Goal: Task Accomplishment & Management: Manage account settings

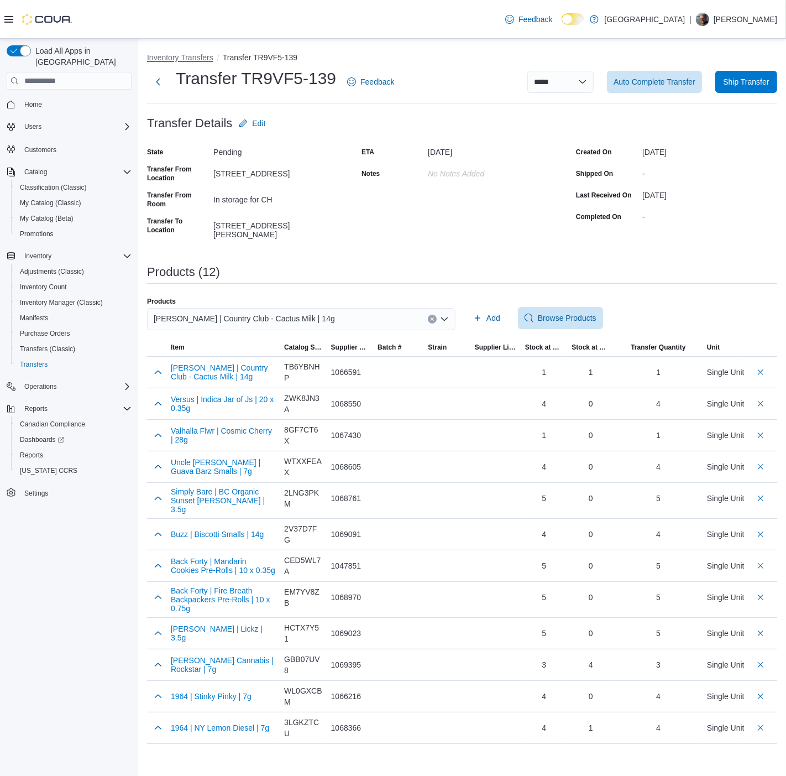
click at [192, 54] on button "Inventory Transfers" at bounding box center [180, 57] width 66 height 9
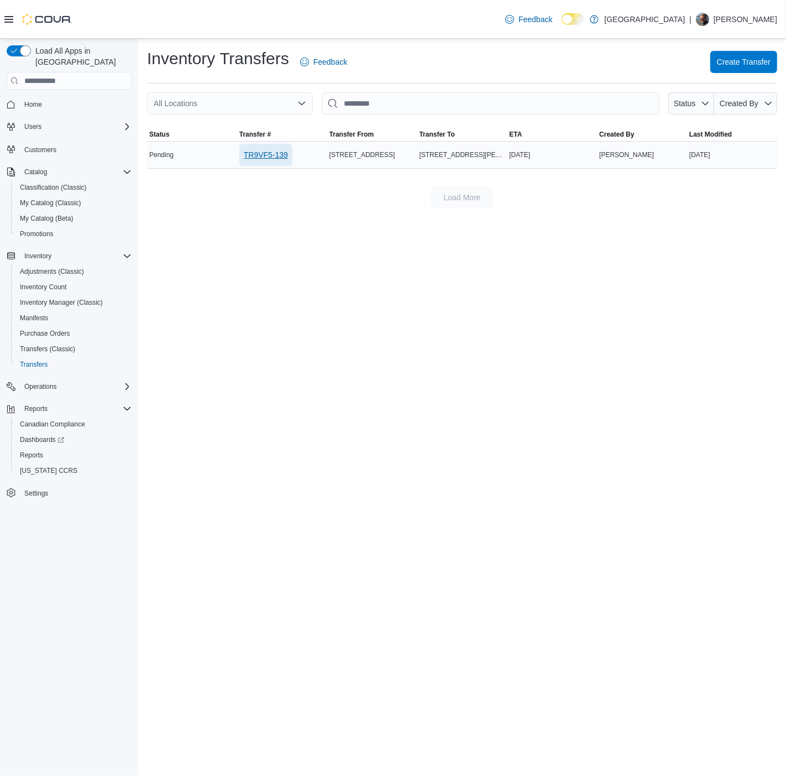
click at [278, 153] on span "TR9VF5-139" at bounding box center [266, 154] width 44 height 11
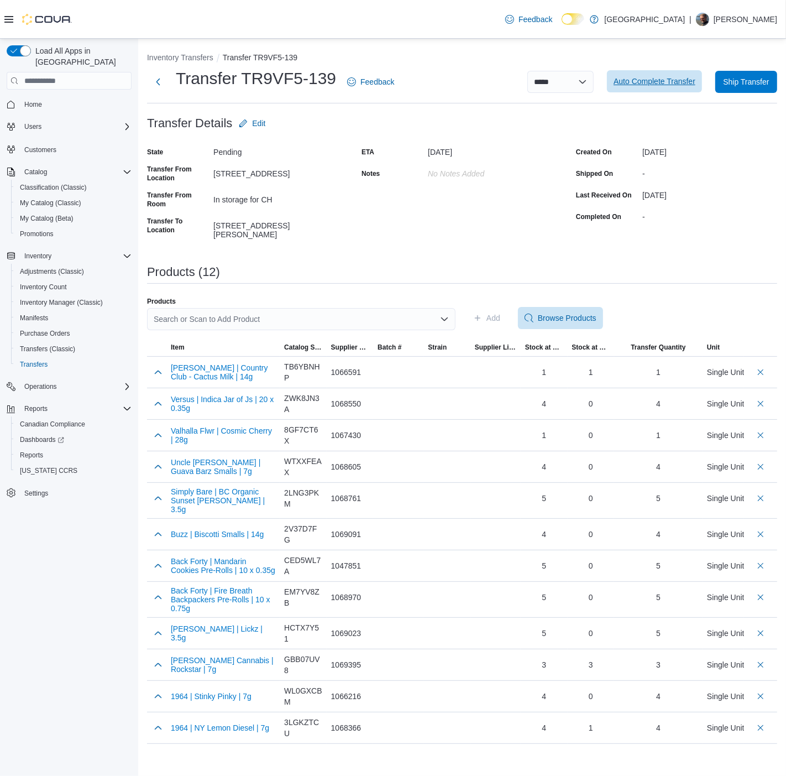
click at [660, 80] on span "Auto Complete Transfer" at bounding box center [655, 81] width 82 height 11
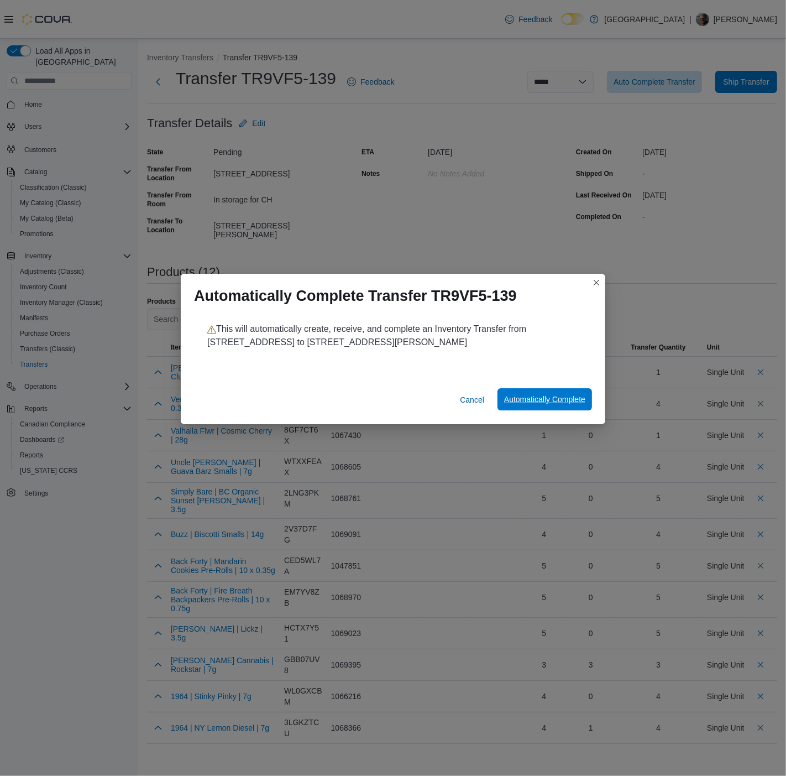
click at [535, 398] on span "Automatically Complete" at bounding box center [544, 399] width 81 height 11
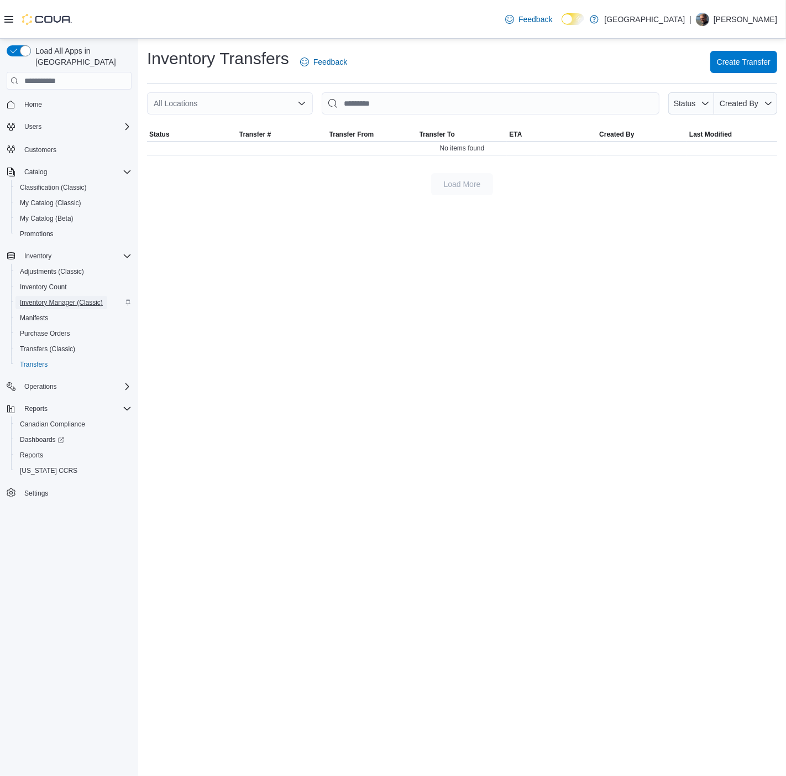
click at [56, 298] on span "Inventory Manager (Classic)" at bounding box center [61, 302] width 83 height 9
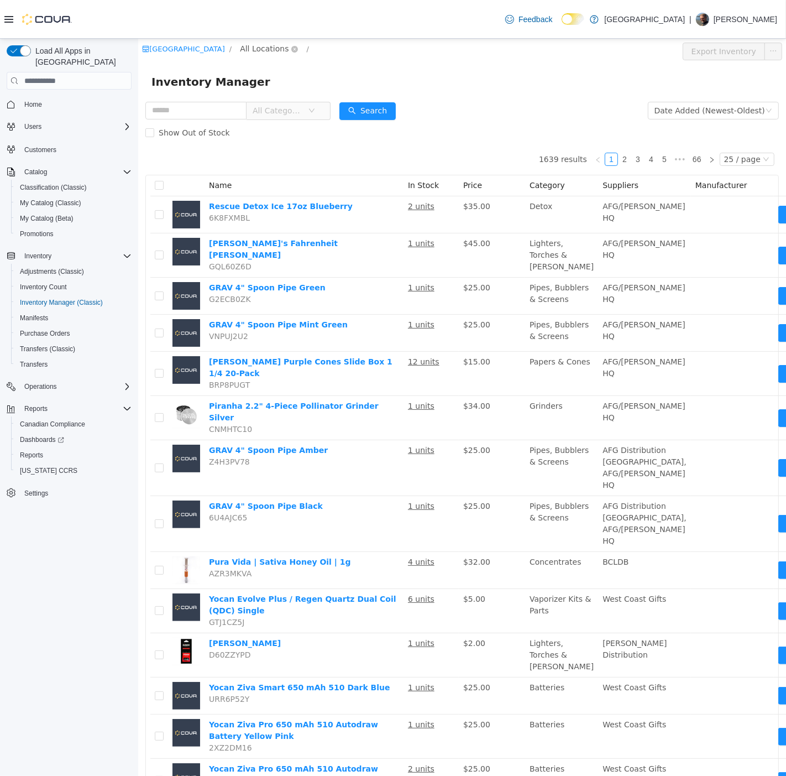
click at [283, 49] on span "All Locations" at bounding box center [263, 49] width 49 height 12
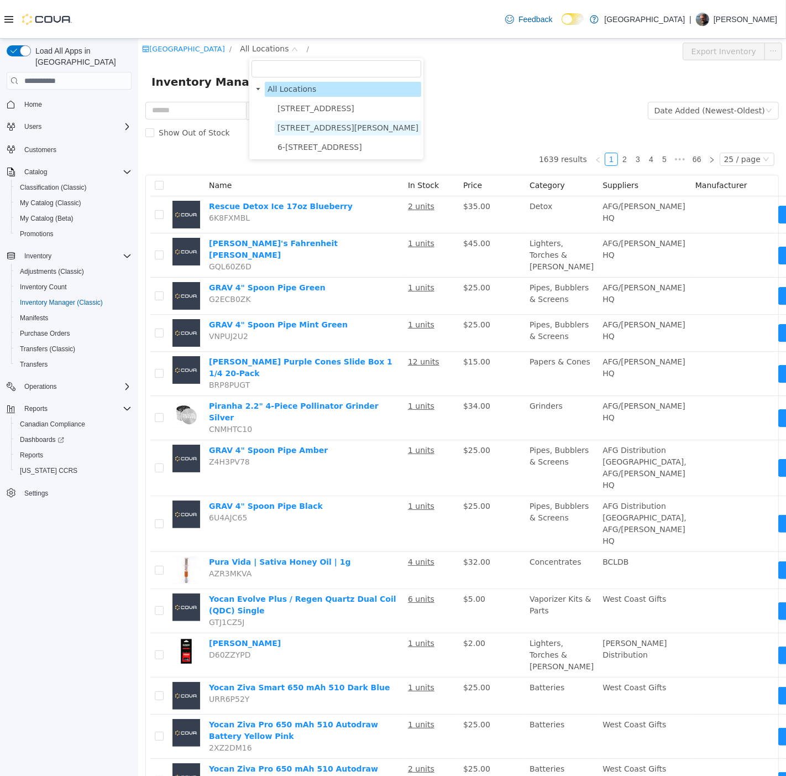
click at [288, 126] on span "[STREET_ADDRESS][PERSON_NAME]" at bounding box center [347, 127] width 141 height 9
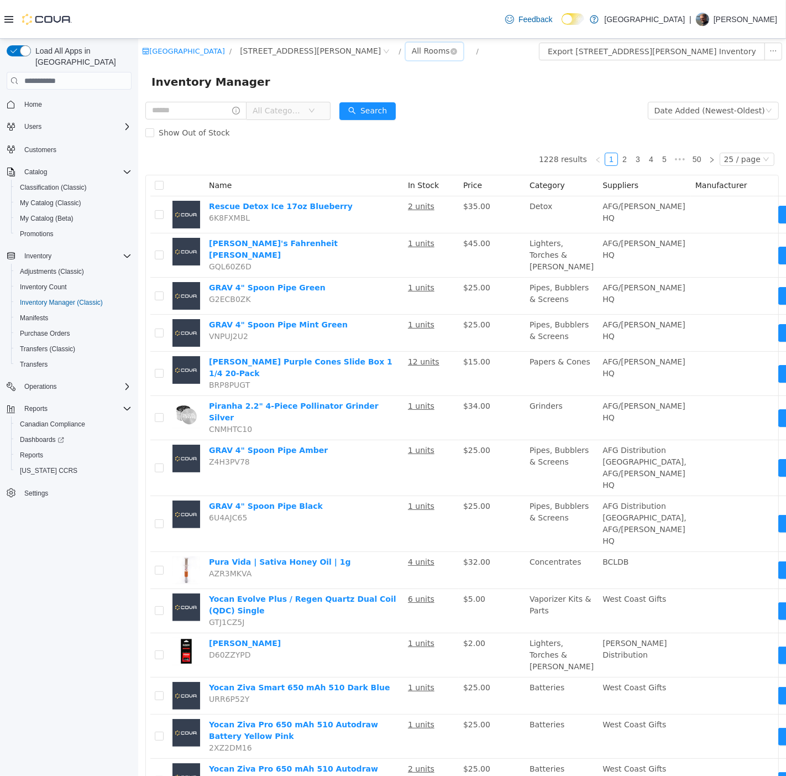
click at [411, 46] on div "All Rooms" at bounding box center [430, 51] width 38 height 17
click at [368, 112] on li "Vault" at bounding box center [378, 109] width 66 height 18
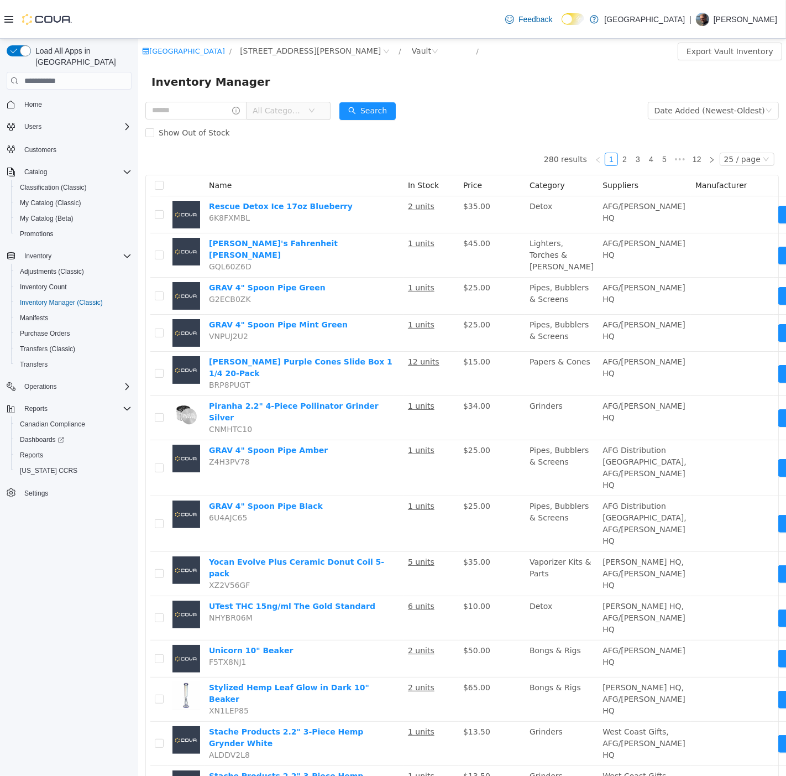
click at [307, 117] on span "All Categories" at bounding box center [279, 110] width 55 height 17
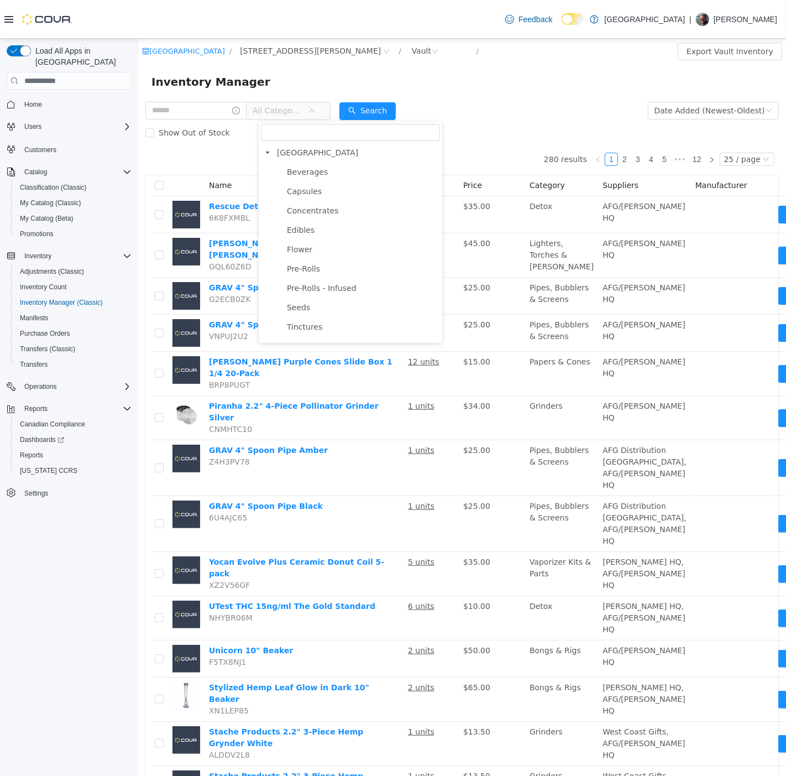
click at [307, 117] on span "All Categories" at bounding box center [279, 110] width 55 height 17
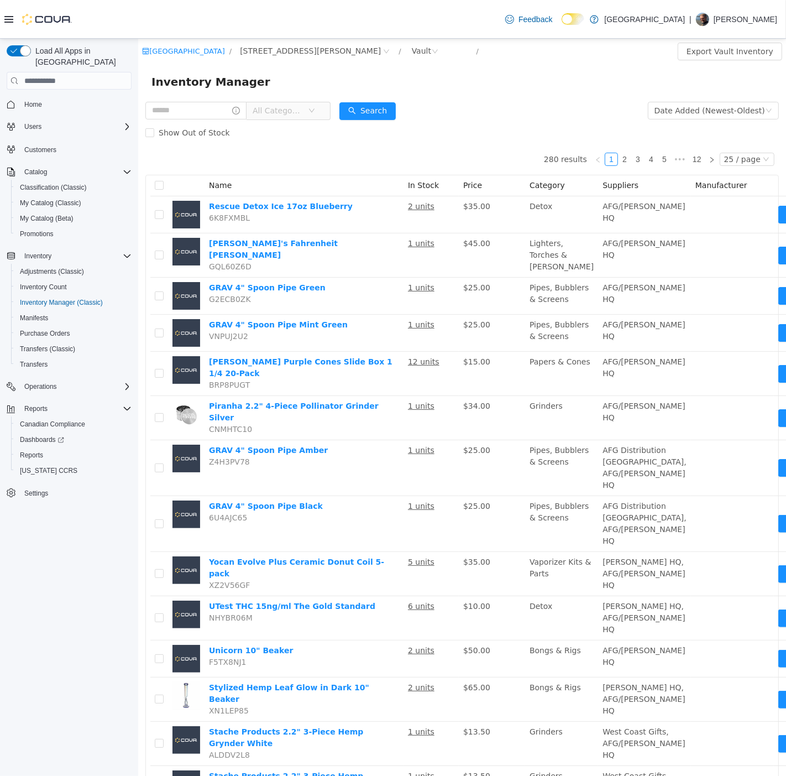
click at [307, 116] on span "All Categories" at bounding box center [279, 110] width 55 height 17
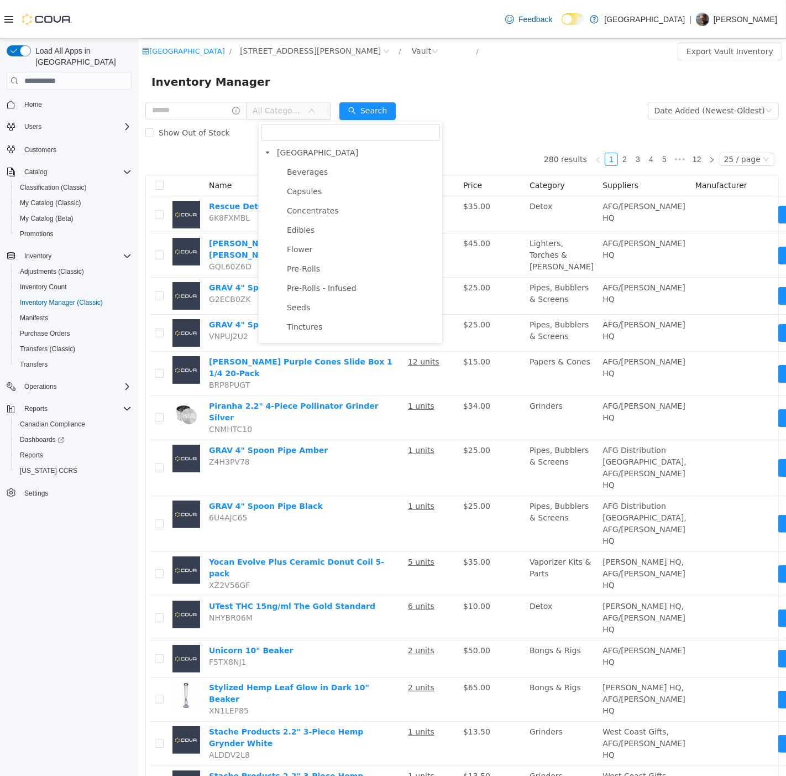
click at [307, 116] on span "All Categories" at bounding box center [279, 110] width 55 height 17
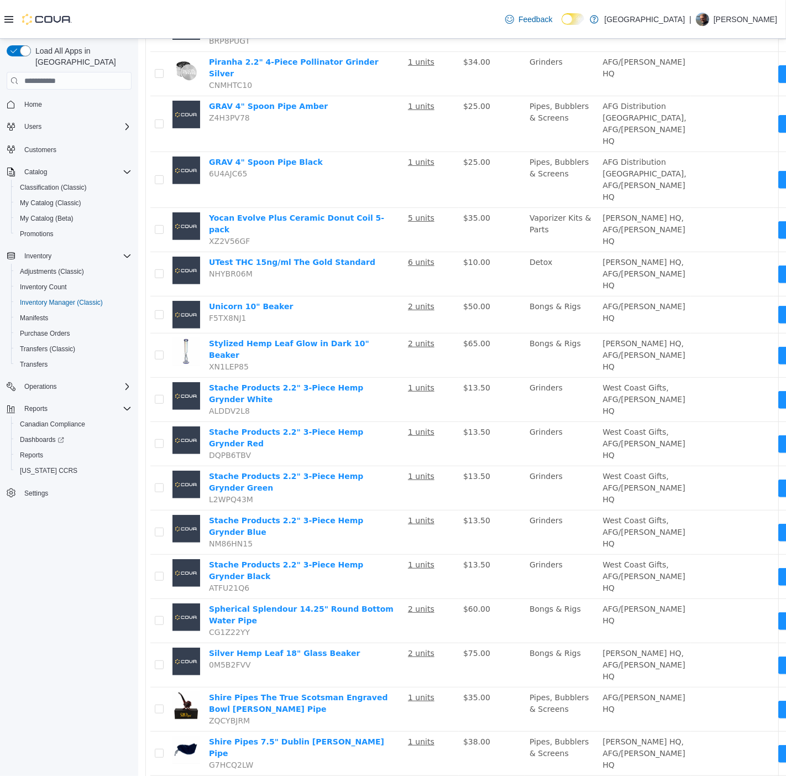
scroll to position [719, 0]
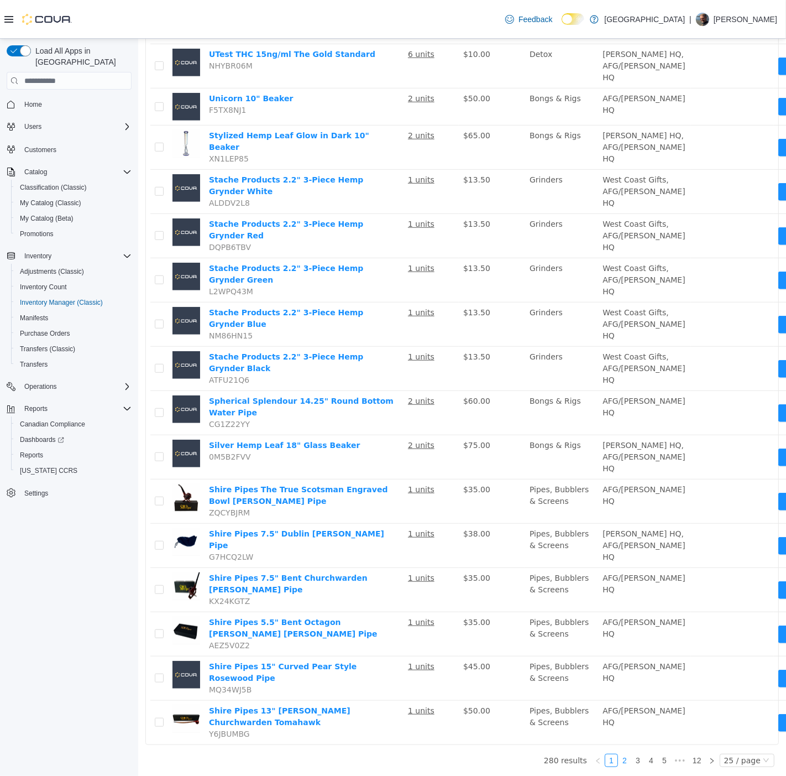
click at [618, 762] on link "2" at bounding box center [624, 760] width 12 height 12
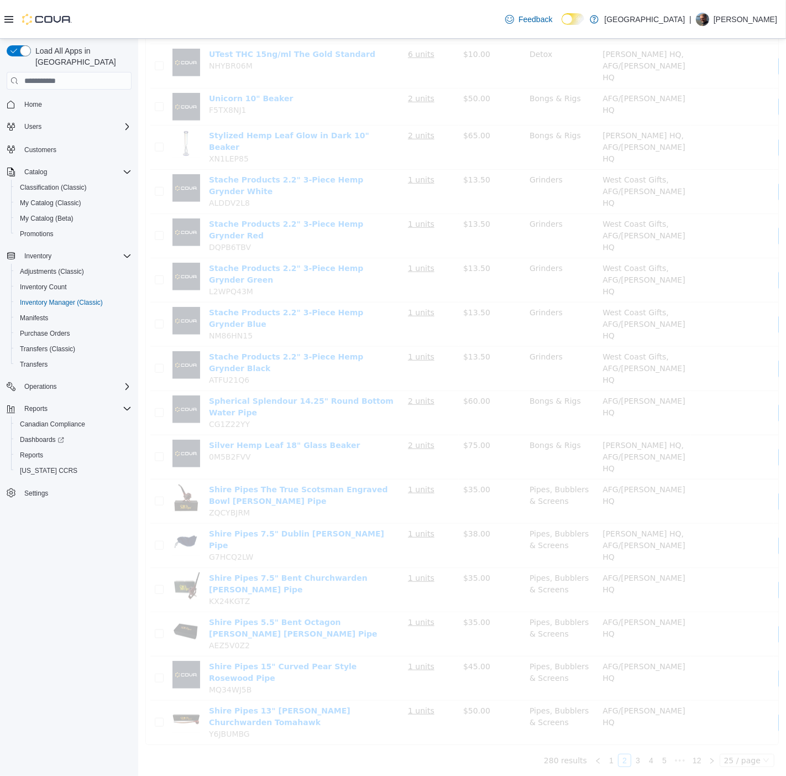
scroll to position [512, 0]
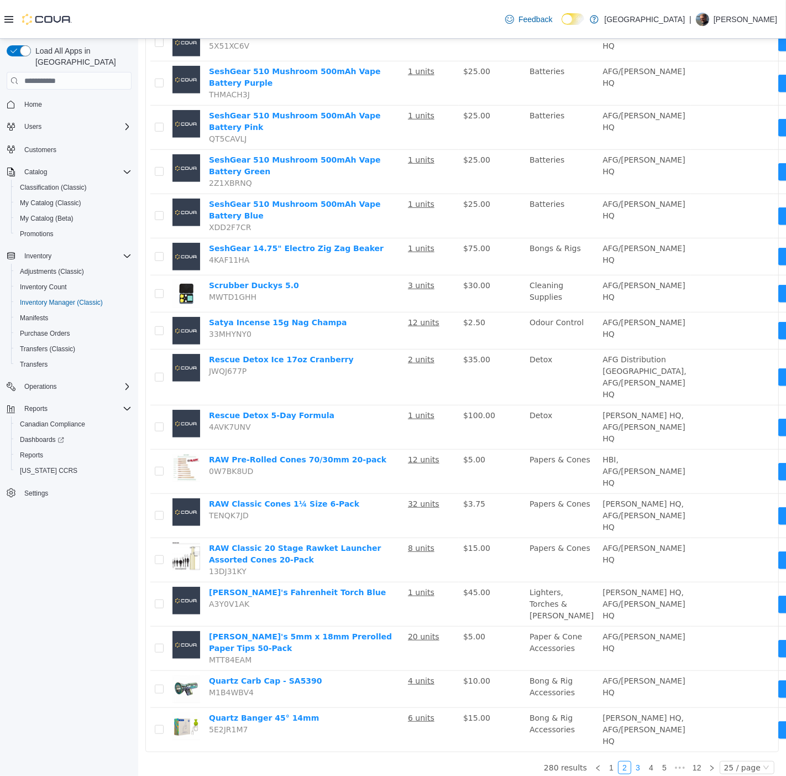
click at [637, 762] on link "3" at bounding box center [638, 768] width 12 height 12
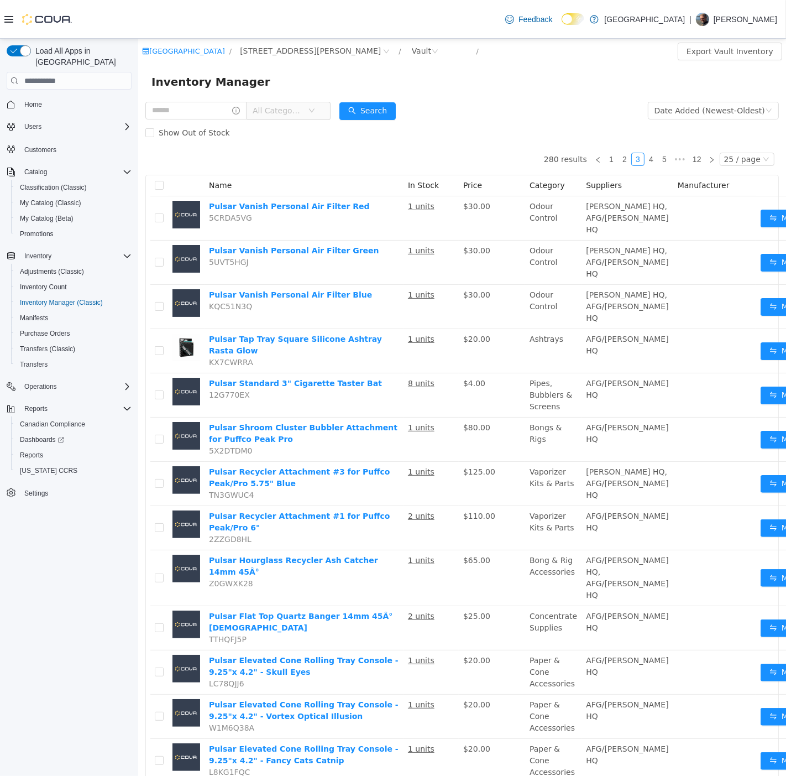
click at [297, 110] on span "All Categories" at bounding box center [277, 110] width 50 height 11
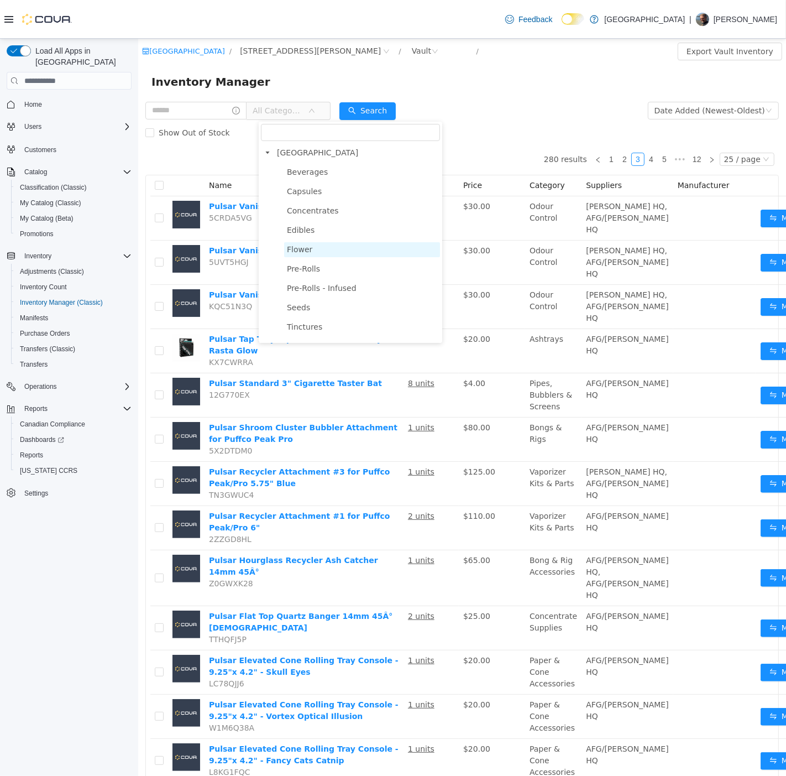
click at [315, 246] on span "Flower" at bounding box center [362, 249] width 156 height 15
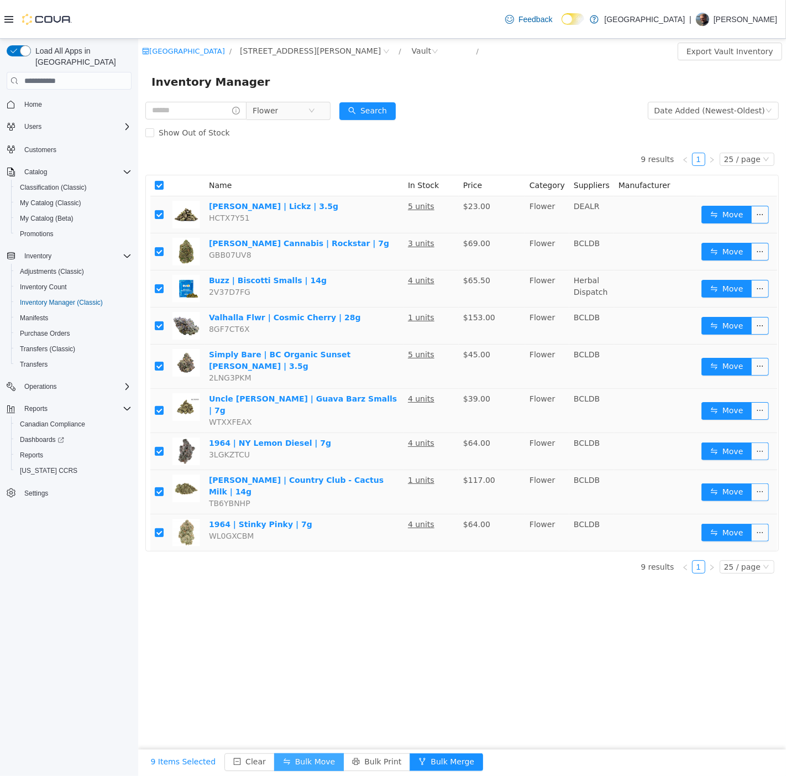
click at [283, 758] on button "Bulk Move" at bounding box center [309, 762] width 70 height 18
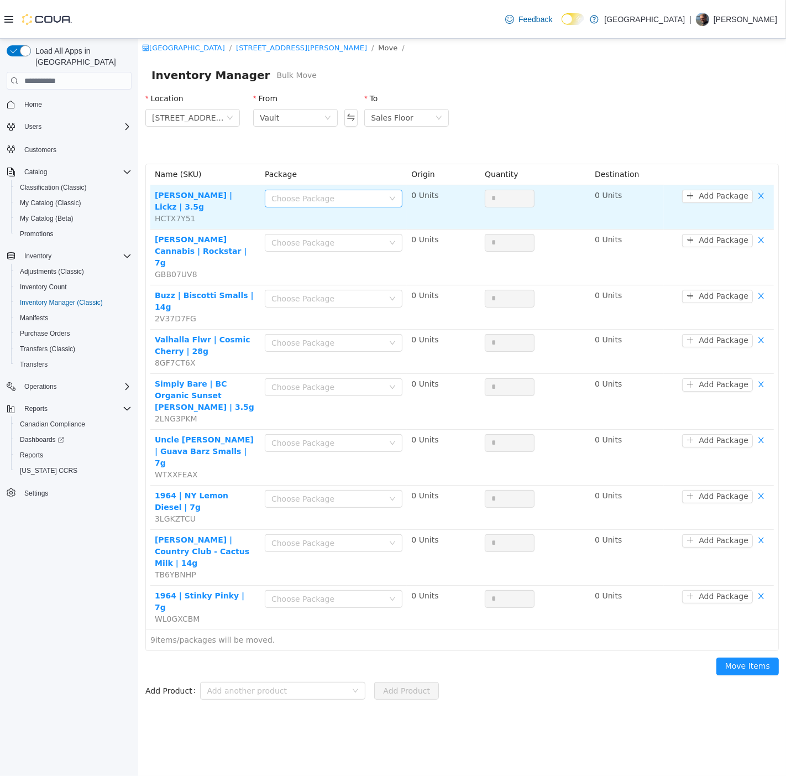
click at [311, 199] on div "Choose Package" at bounding box center [327, 198] width 112 height 11
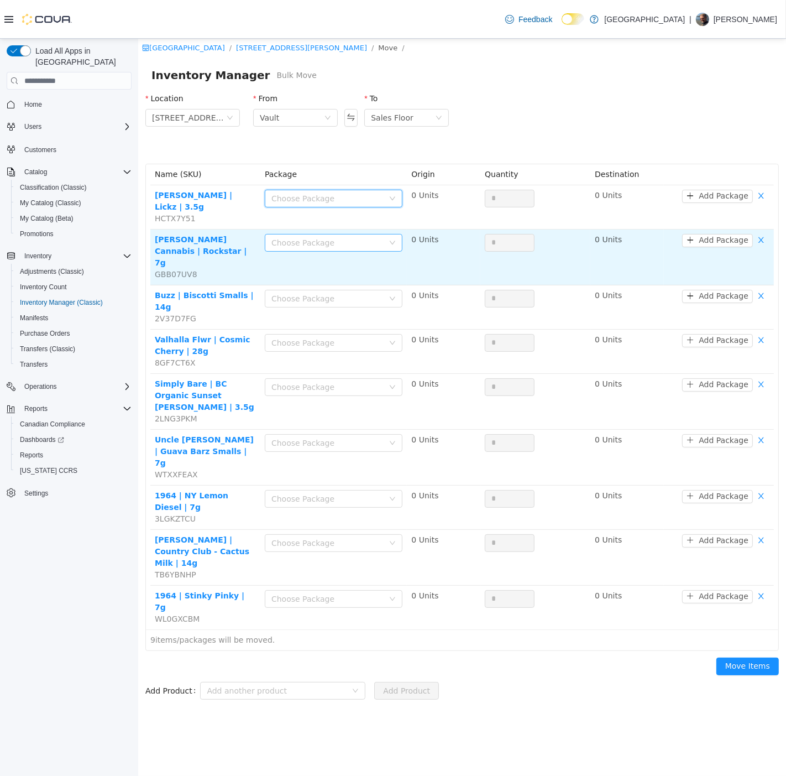
drag, startPoint x: 315, startPoint y: 233, endPoint x: 315, endPoint y: 228, distance: 5.6
click at [315, 237] on div "Choose Package" at bounding box center [327, 242] width 112 height 11
click at [313, 237] on div "Choose Package" at bounding box center [327, 242] width 112 height 11
click at [306, 250] on td "Choose Package" at bounding box center [333, 258] width 147 height 56
click at [305, 237] on div "Choose Package" at bounding box center [327, 242] width 112 height 11
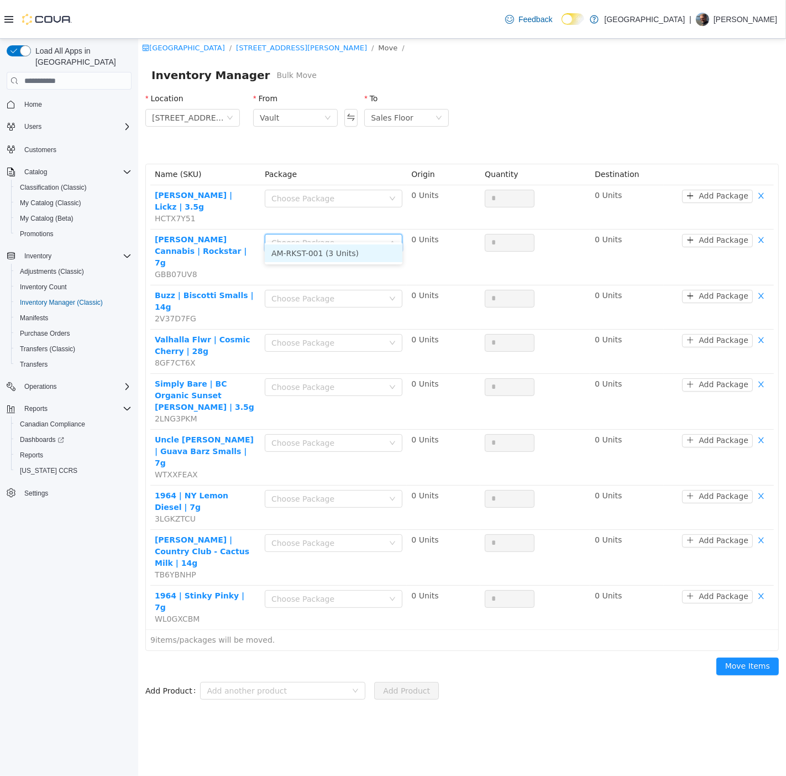
click at [297, 252] on li "AM-RKST-001 (3 Units)" at bounding box center [333, 253] width 138 height 18
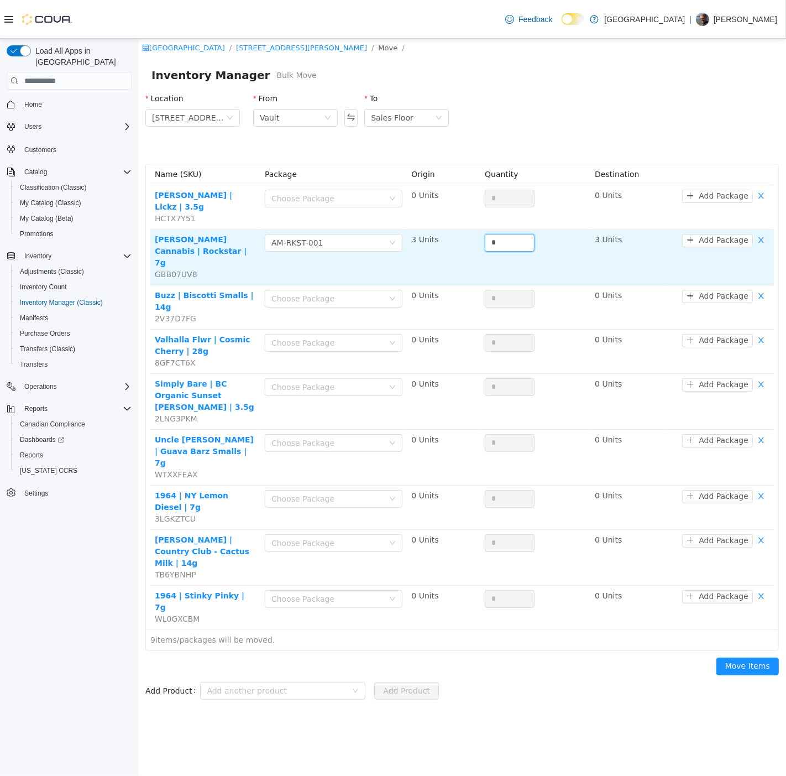
drag, startPoint x: 510, startPoint y: 228, endPoint x: 481, endPoint y: 224, distance: 29.6
click at [484, 234] on div "*" at bounding box center [534, 243] width 101 height 18
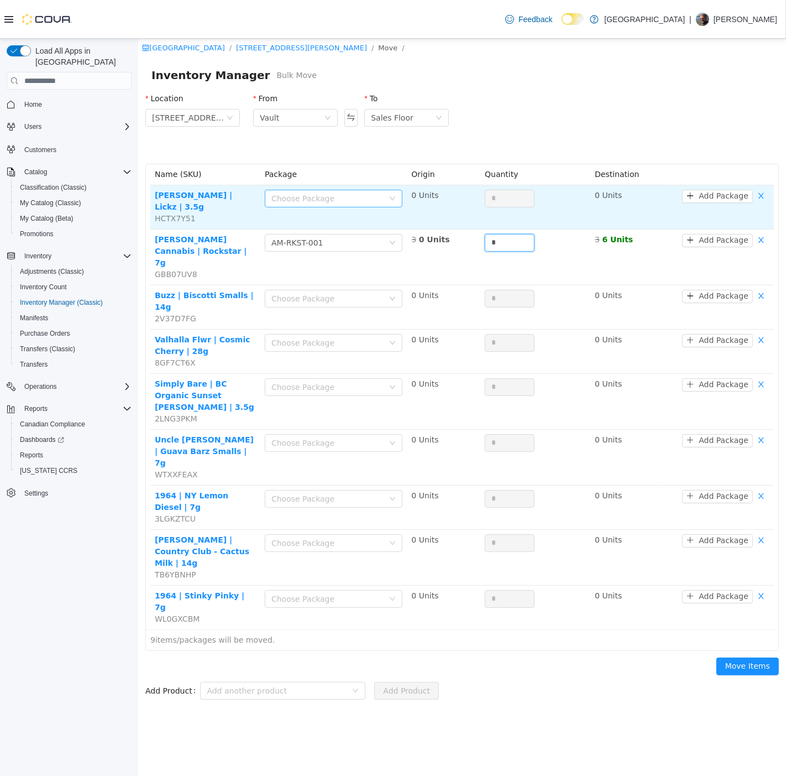
type input "*"
click at [351, 191] on div "Choose Package" at bounding box center [329, 198] width 117 height 17
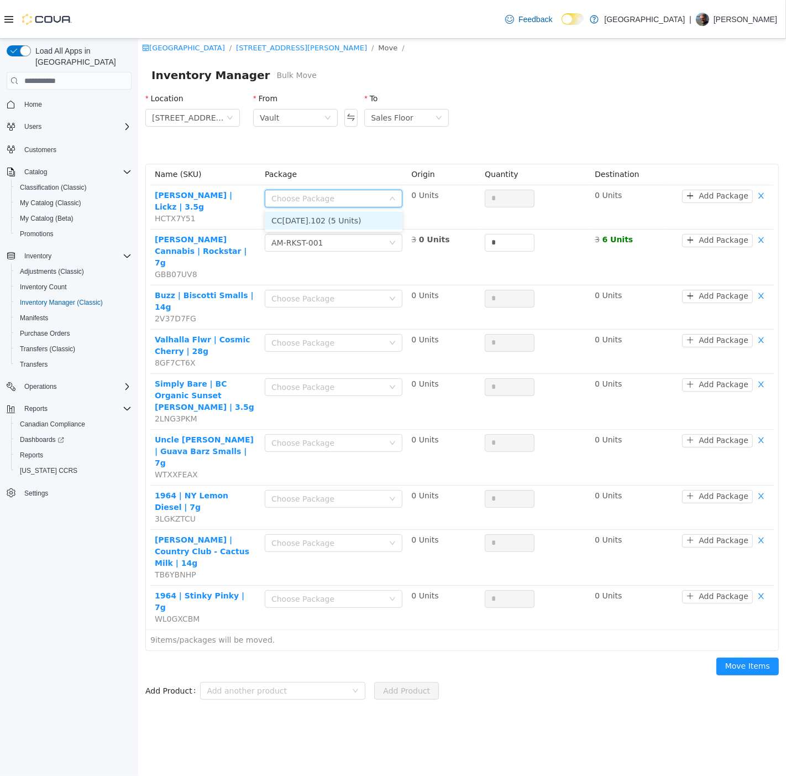
click at [363, 222] on li "CC15JUL2025.102 (5 Units)" at bounding box center [333, 221] width 138 height 18
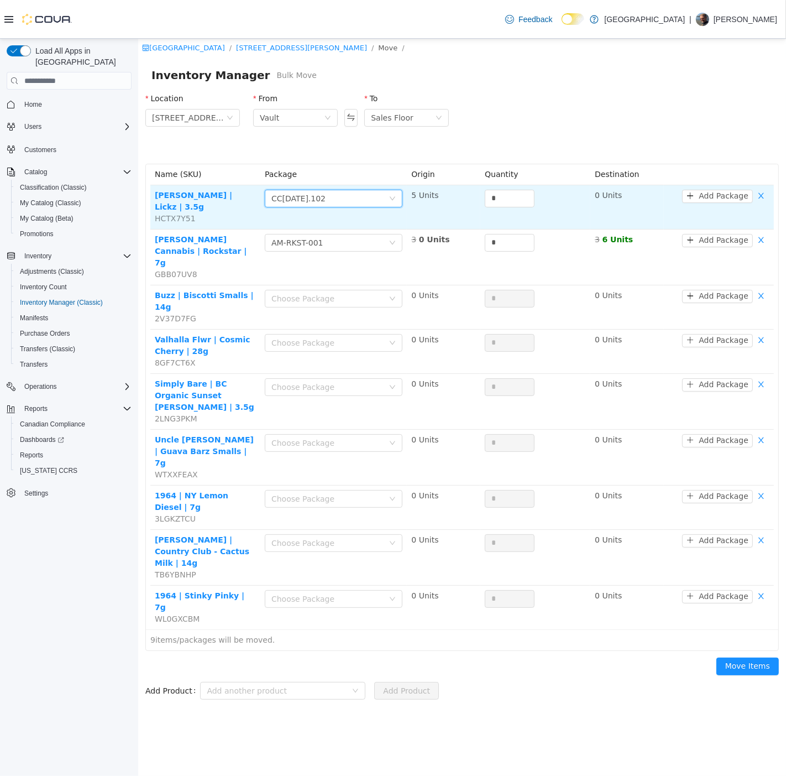
drag, startPoint x: 512, startPoint y: 201, endPoint x: 464, endPoint y: 194, distance: 48.7
click at [466, 194] on tr "BC Smalls | Lickz | 3.5g HCTX7Y51 Choose Package CC15JUL2025.102 5 Units * 0 Un…" at bounding box center [462, 207] width 624 height 44
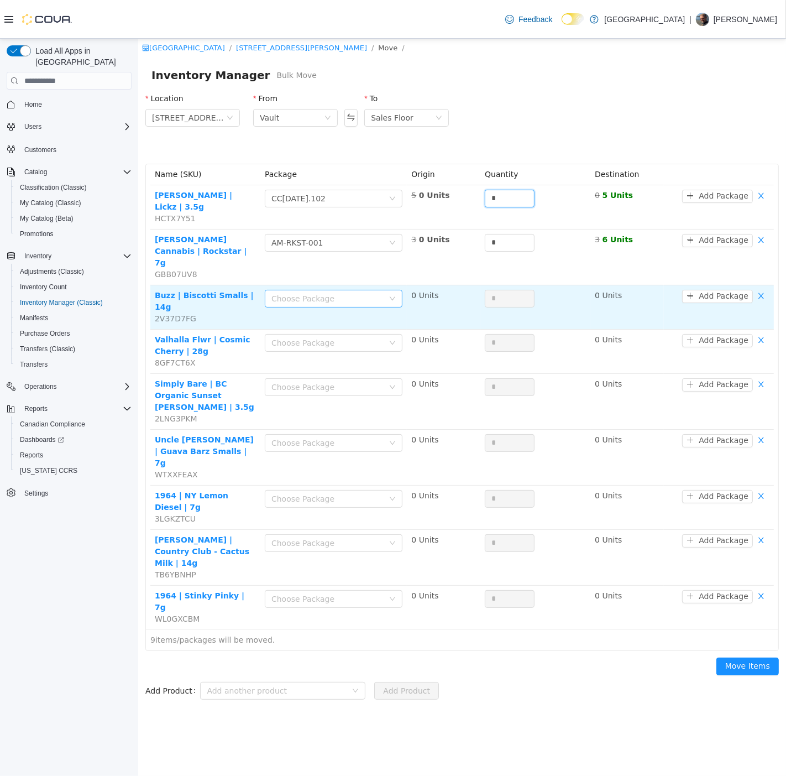
click at [324, 293] on div "Choose Package" at bounding box center [327, 298] width 112 height 11
type input "*"
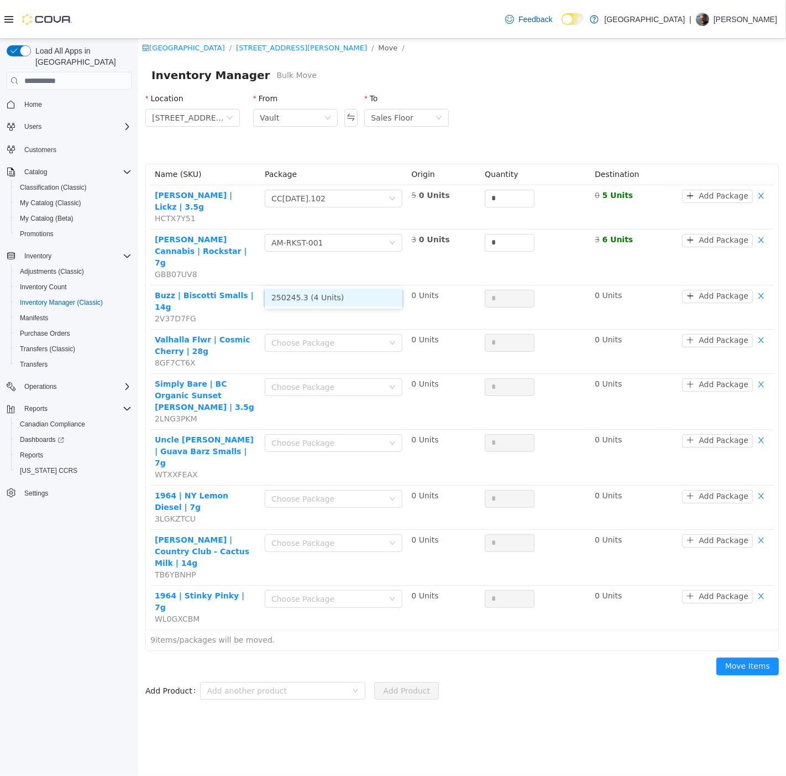
click at [327, 305] on li "250245.3 (4 Units)" at bounding box center [333, 298] width 138 height 18
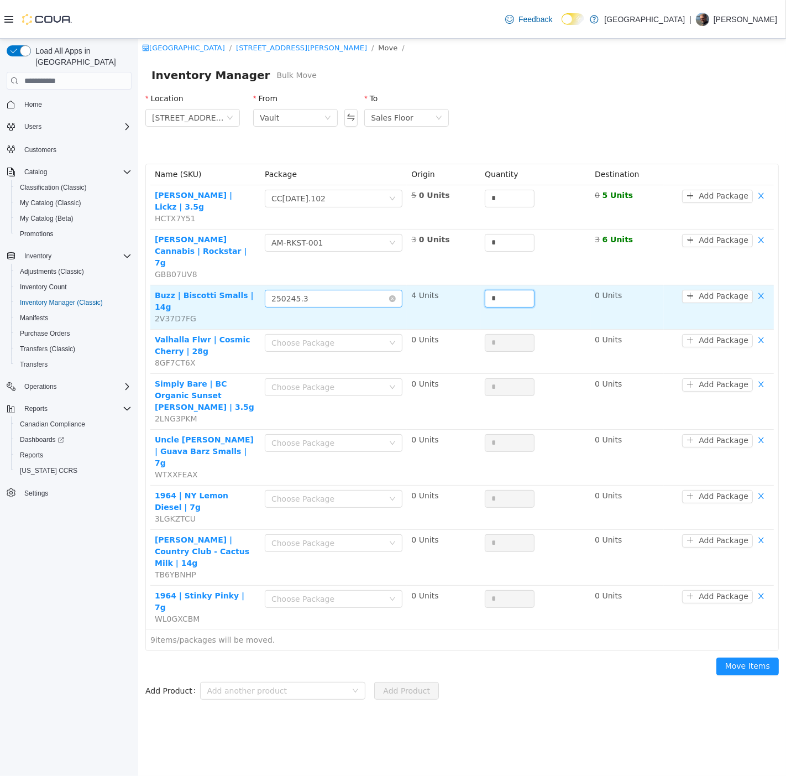
drag, startPoint x: 520, startPoint y: 270, endPoint x: 376, endPoint y: 277, distance: 145.0
click at [481, 285] on td "*" at bounding box center [535, 307] width 110 height 44
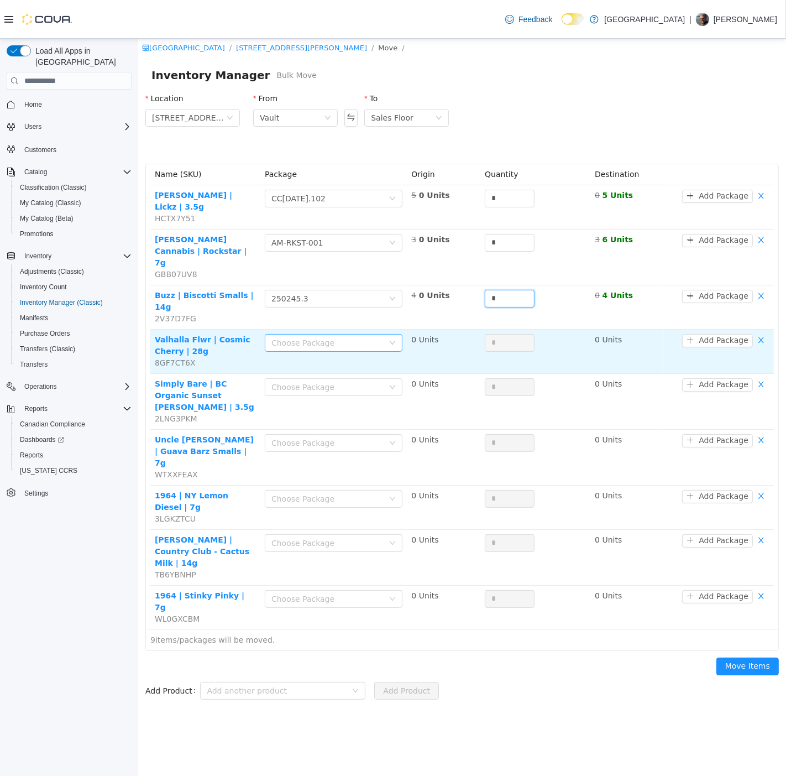
click at [329, 337] on div "Choose Package" at bounding box center [327, 342] width 112 height 11
type input "*"
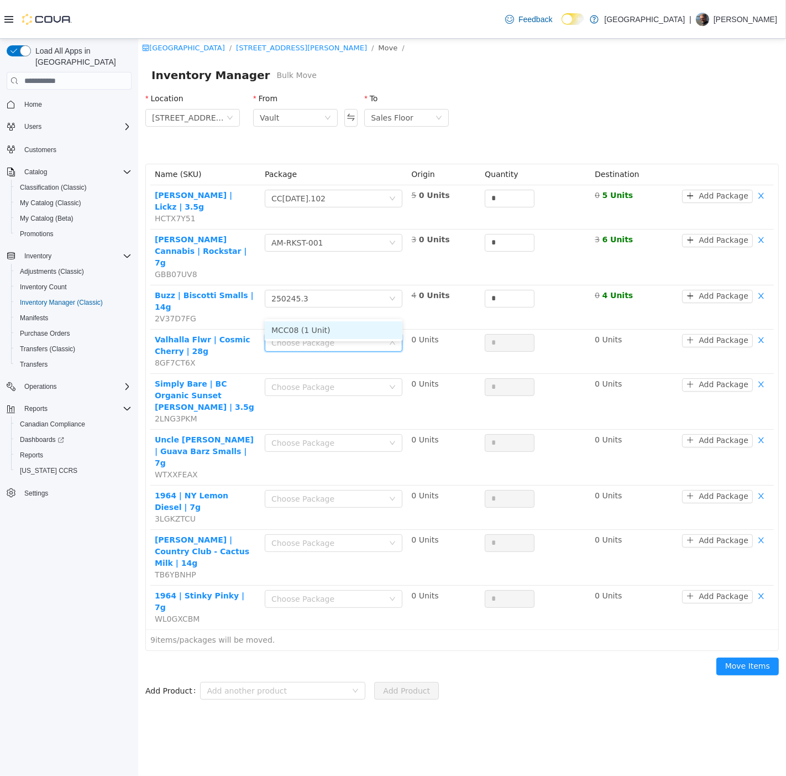
click at [340, 337] on li "MCC08 (1 Unit)" at bounding box center [333, 330] width 138 height 18
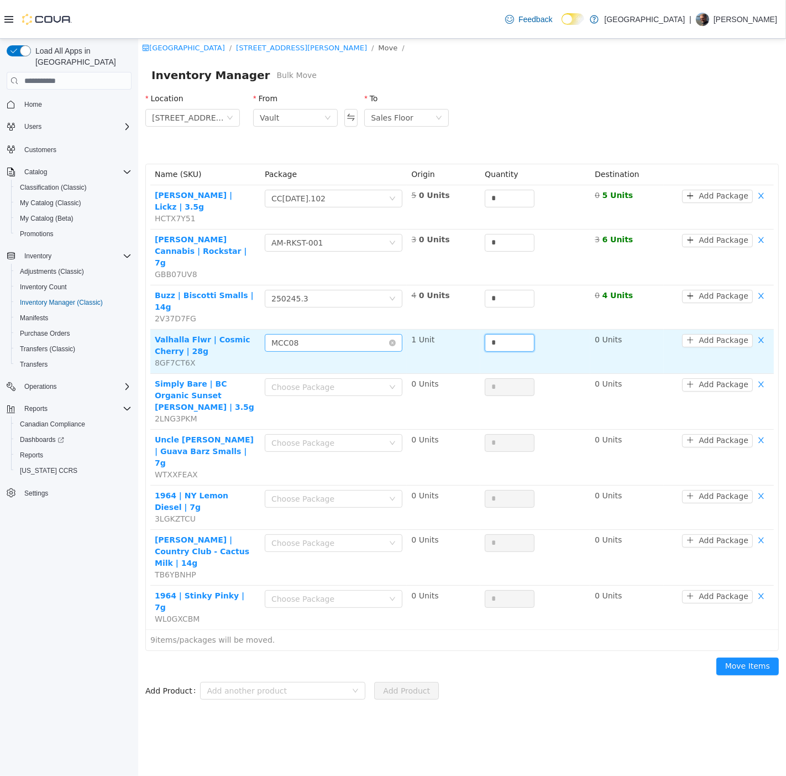
drag, startPoint x: 509, startPoint y: 307, endPoint x: 382, endPoint y: 312, distance: 127.3
click at [442, 330] on tr "Valhalla Flwr | Cosmic Cherry | 28g 8GF7CT6X Choose Package MCC08 1 Unit * 0 Un…" at bounding box center [462, 352] width 624 height 44
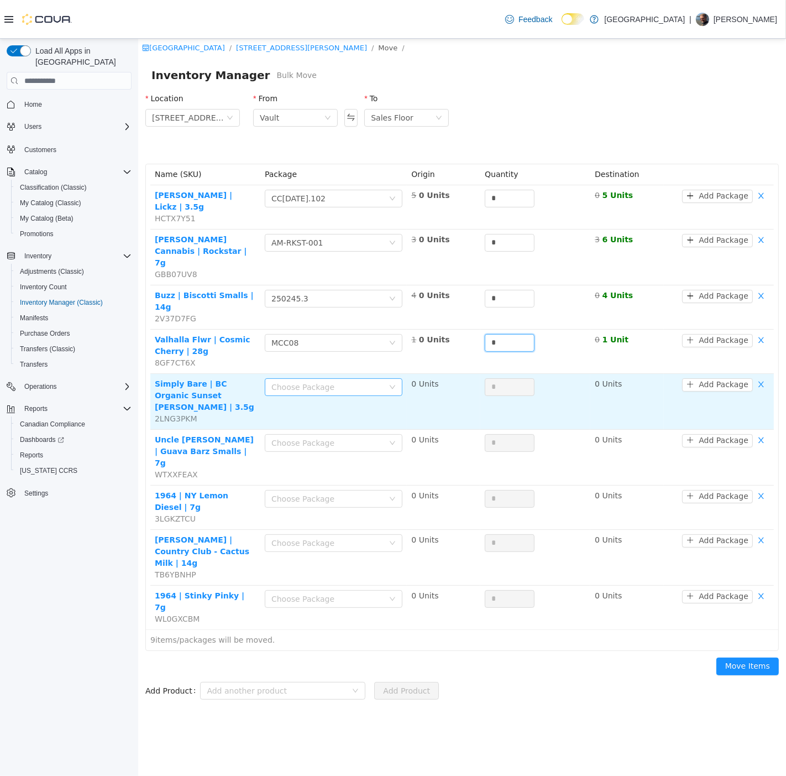
type input "*"
click at [324, 378] on div "Choose Package" at bounding box center [333, 387] width 138 height 18
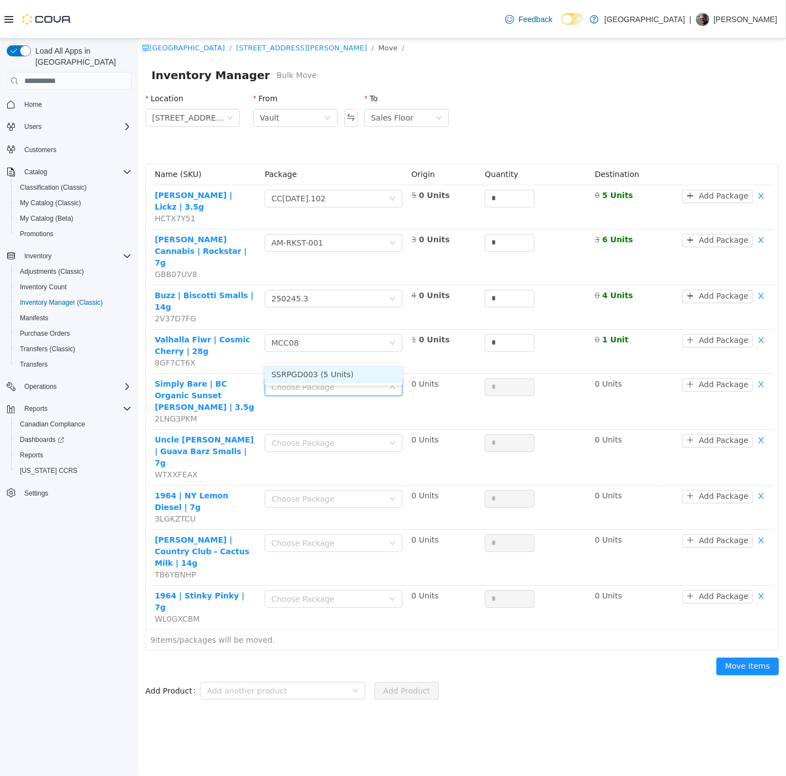
click at [348, 379] on li "SSRPGD003 (5 Units)" at bounding box center [333, 375] width 138 height 18
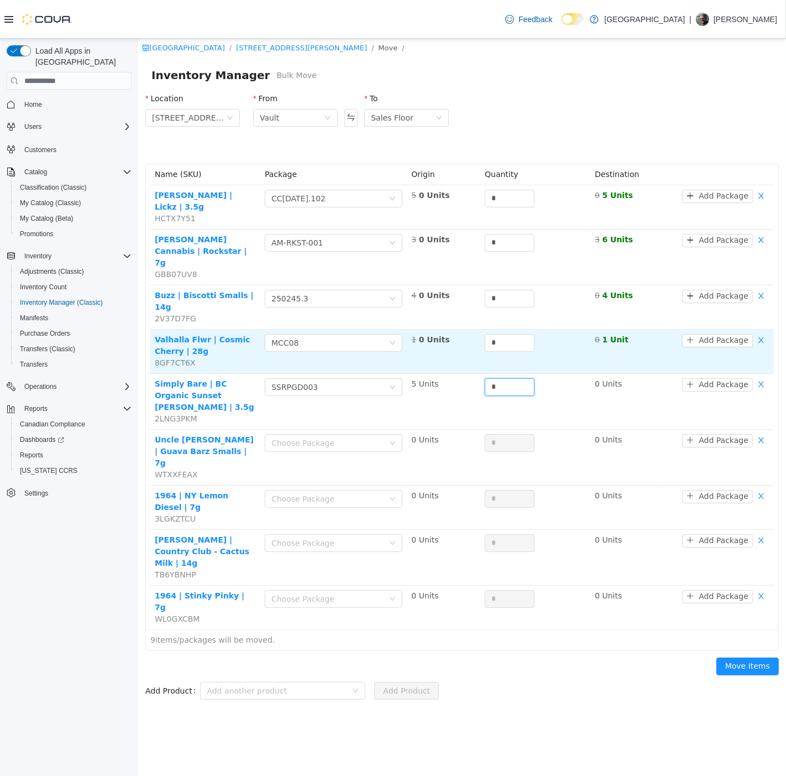
drag, startPoint x: 511, startPoint y: 354, endPoint x: 451, endPoint y: 337, distance: 62.1
click at [452, 337] on tbody "BC Smalls | Lickz | 3.5g HCTX7Y51 Choose Package CC15JUL2025.102 5 0 Units * 0 …" at bounding box center [462, 407] width 624 height 444
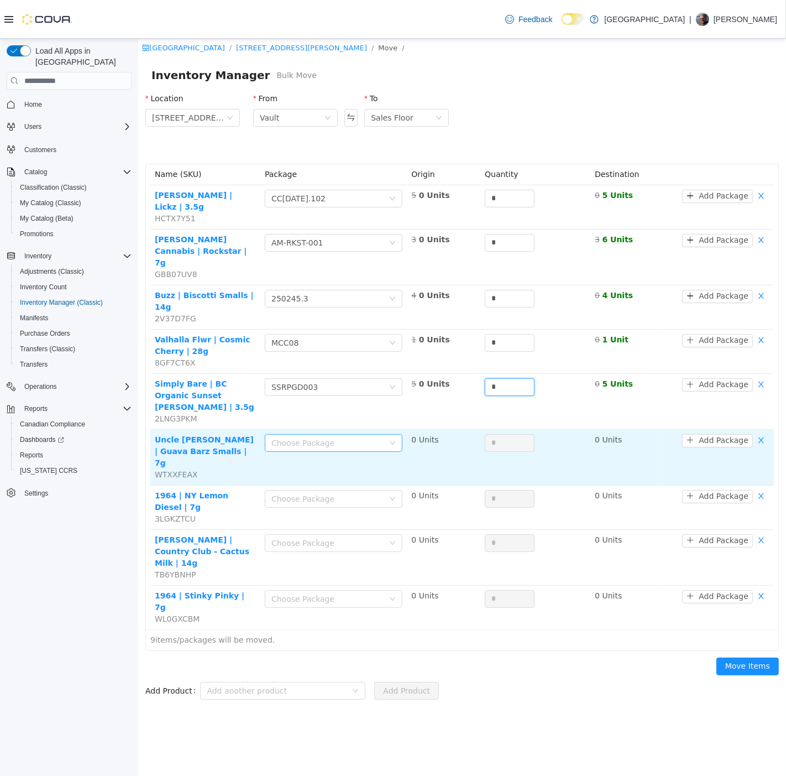
type input "*"
click at [301, 435] on div "Choose Package" at bounding box center [329, 443] width 117 height 17
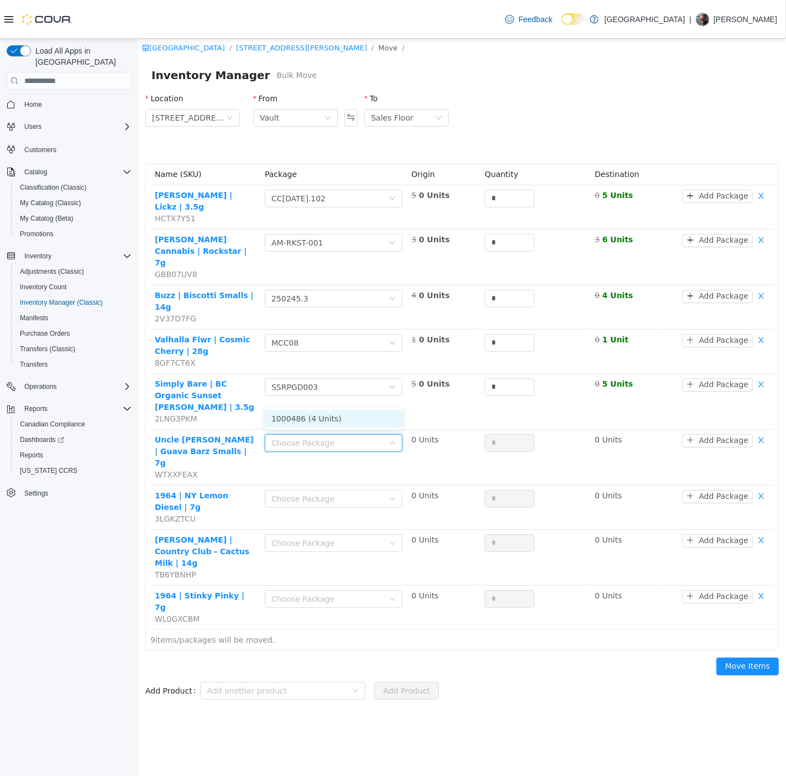
click at [307, 417] on li "1000486 (4 Units)" at bounding box center [333, 419] width 138 height 18
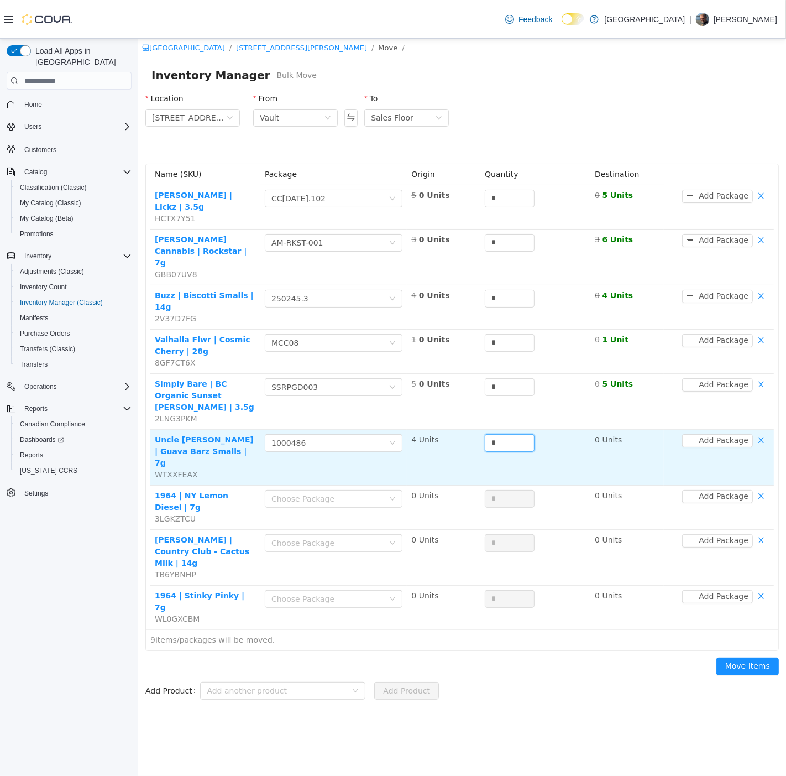
drag, startPoint x: 502, startPoint y: 405, endPoint x: 468, endPoint y: 400, distance: 34.0
click at [468, 430] on tr "Uncle Bob | Guava Barz Smalls | 7g WTXXFEAX Choose Package 1000486 4 Units * 0 …" at bounding box center [462, 458] width 624 height 56
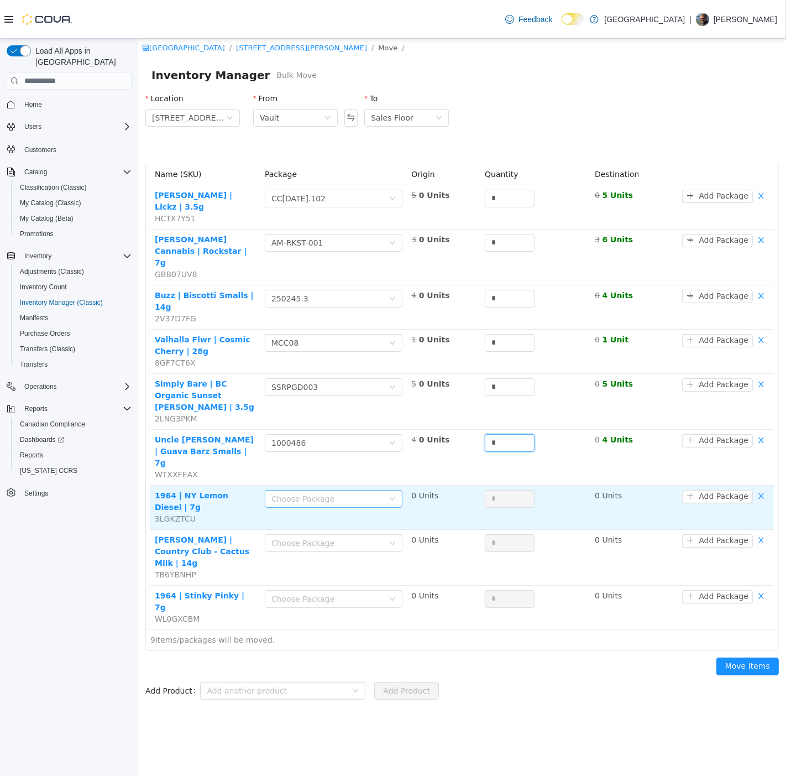
click at [312, 491] on div "Choose Package" at bounding box center [329, 499] width 117 height 17
type input "*"
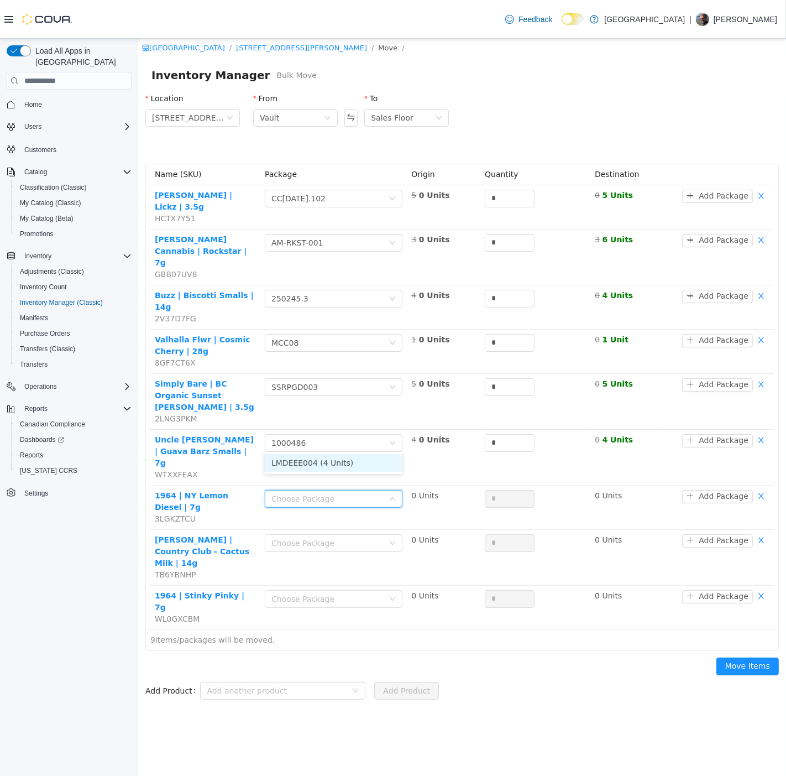
click at [329, 456] on li "LMDEEE004 (4 Units)" at bounding box center [333, 463] width 138 height 18
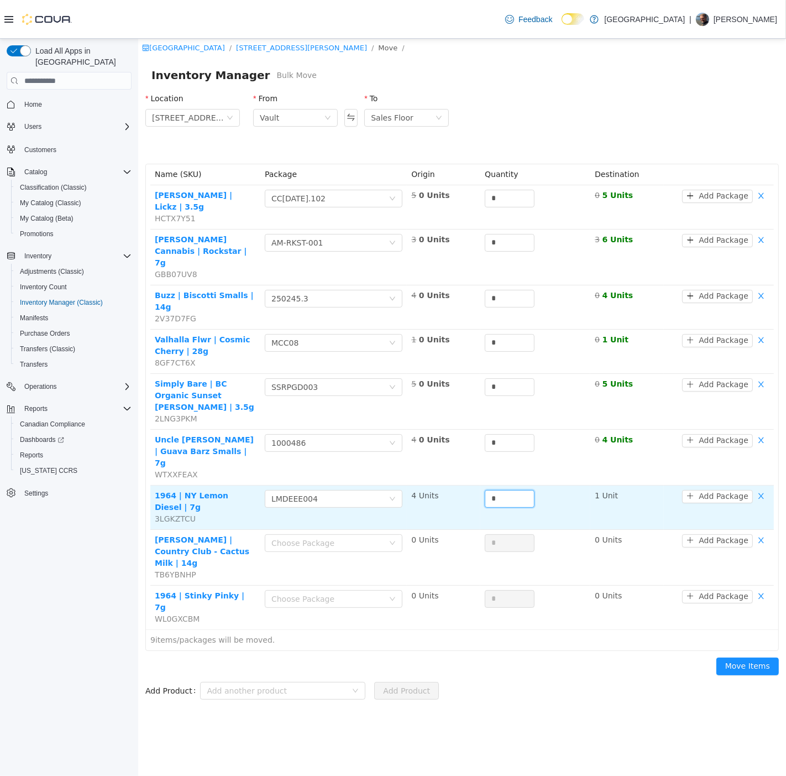
drag, startPoint x: 510, startPoint y: 446, endPoint x: 423, endPoint y: 439, distance: 88.2
click at [424, 486] on tr "1964 | NY Lemon Diesel | 7g 3LGKZTCU Choose Package LMDEEE004 4 Units * 1 Unit …" at bounding box center [462, 508] width 624 height 44
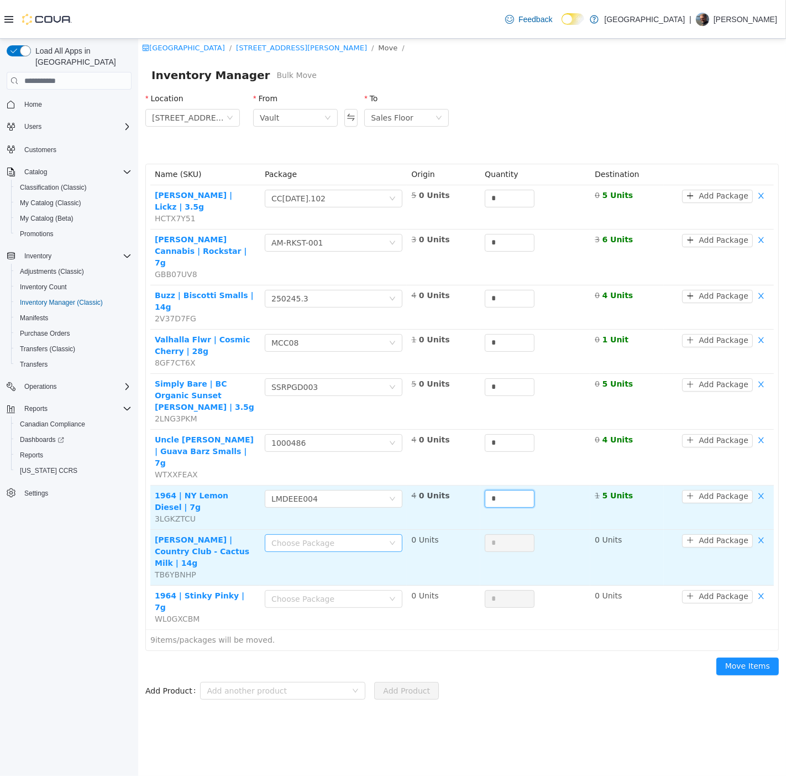
click at [357, 538] on div "Choose Package" at bounding box center [327, 543] width 112 height 11
type input "*"
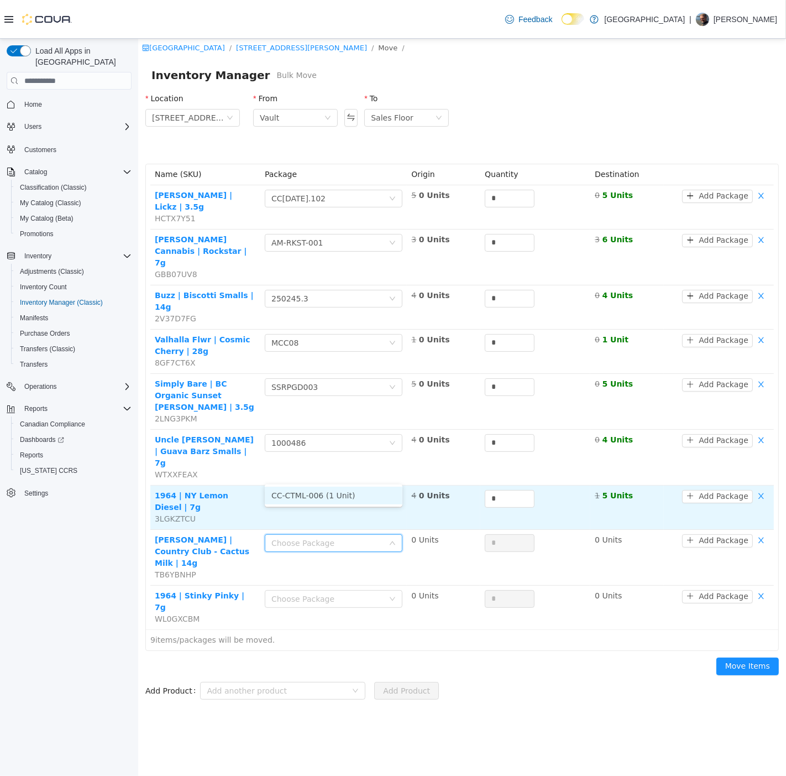
click at [351, 497] on li "CC-CTML-006 (1 Unit)" at bounding box center [333, 496] width 138 height 18
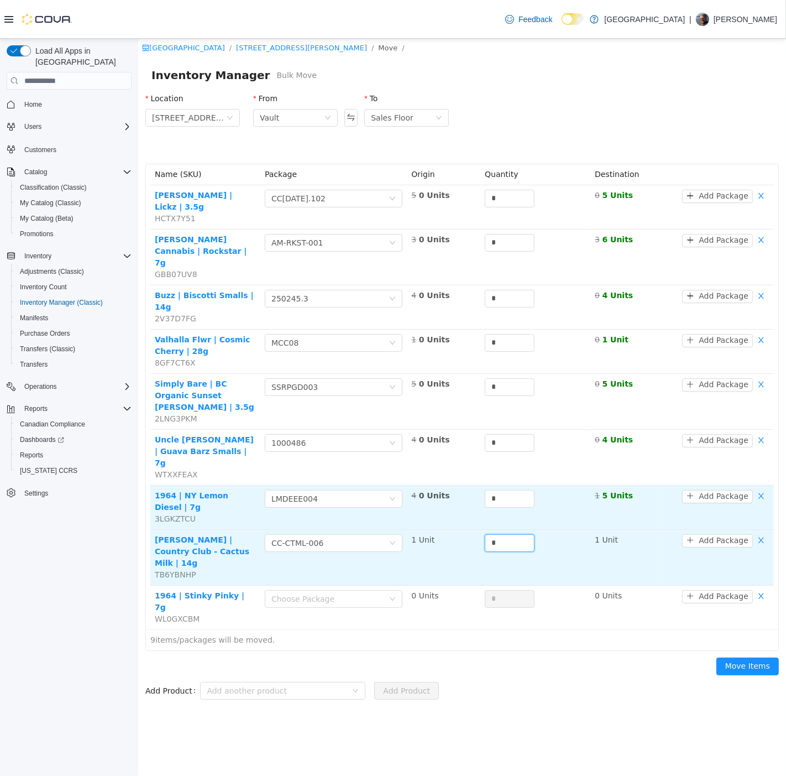
drag, startPoint x: 502, startPoint y: 474, endPoint x: 454, endPoint y: 470, distance: 47.8
click at [460, 530] on tr "Woody Nelson | Country Club - Cactus Milk | 14g TB6YBNHP Choose Package CC-CTML…" at bounding box center [462, 558] width 624 height 56
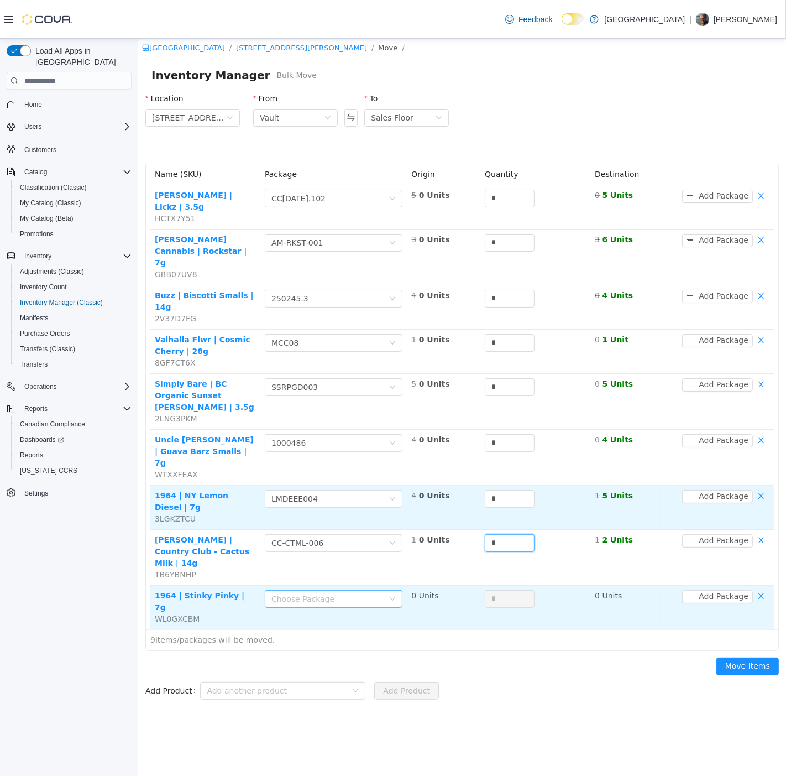
type input "*"
click at [359, 591] on div "Choose Package" at bounding box center [329, 599] width 117 height 17
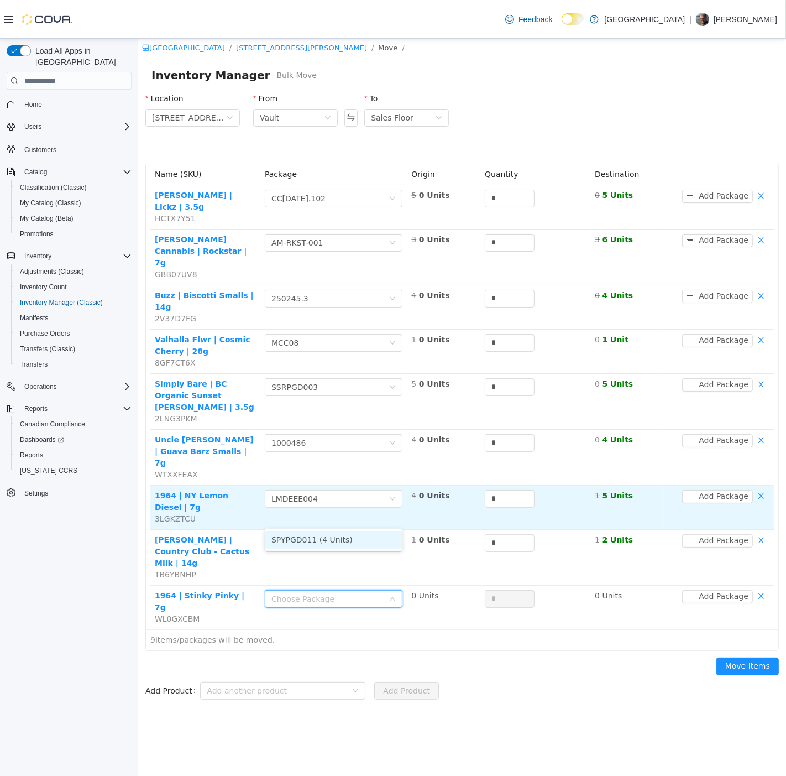
click at [366, 536] on li "SPYPGD011 (4 Units)" at bounding box center [333, 540] width 138 height 18
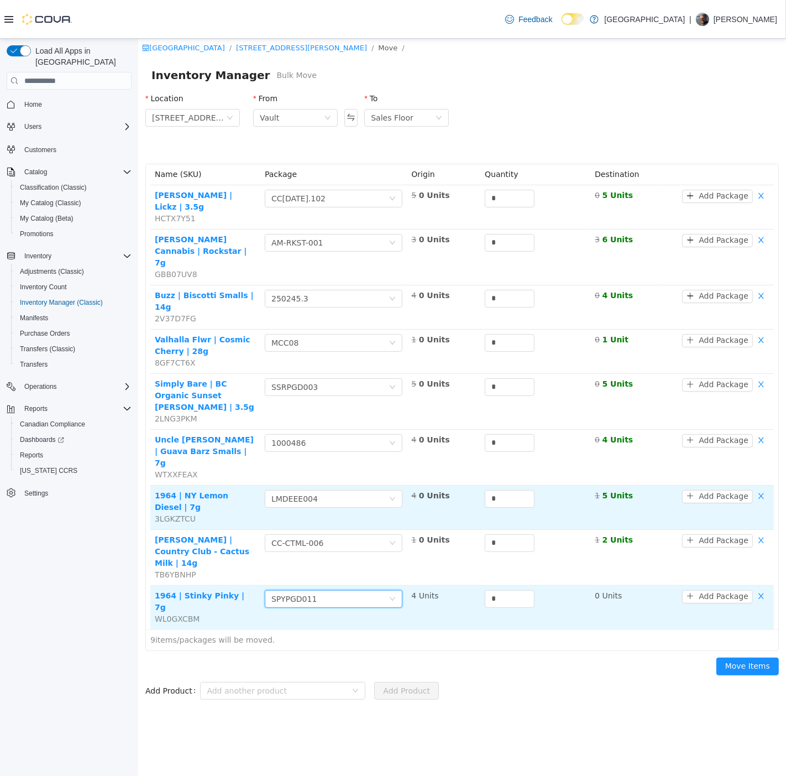
drag, startPoint x: 502, startPoint y: 522, endPoint x: 477, endPoint y: 518, distance: 25.1
click at [478, 586] on tr "1964 | Stinky Pinky | 7g WL0GXCBM Choose Package SPYPGD011 4 Units * 0 Units Ad…" at bounding box center [462, 608] width 624 height 44
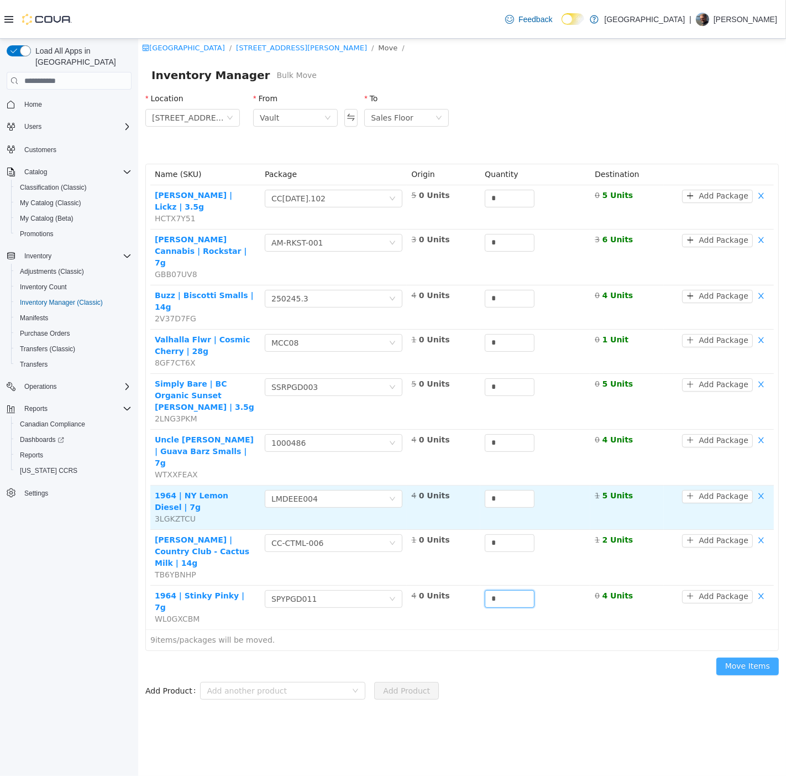
type input "*"
click at [747, 658] on button "Move Items" at bounding box center [747, 667] width 62 height 18
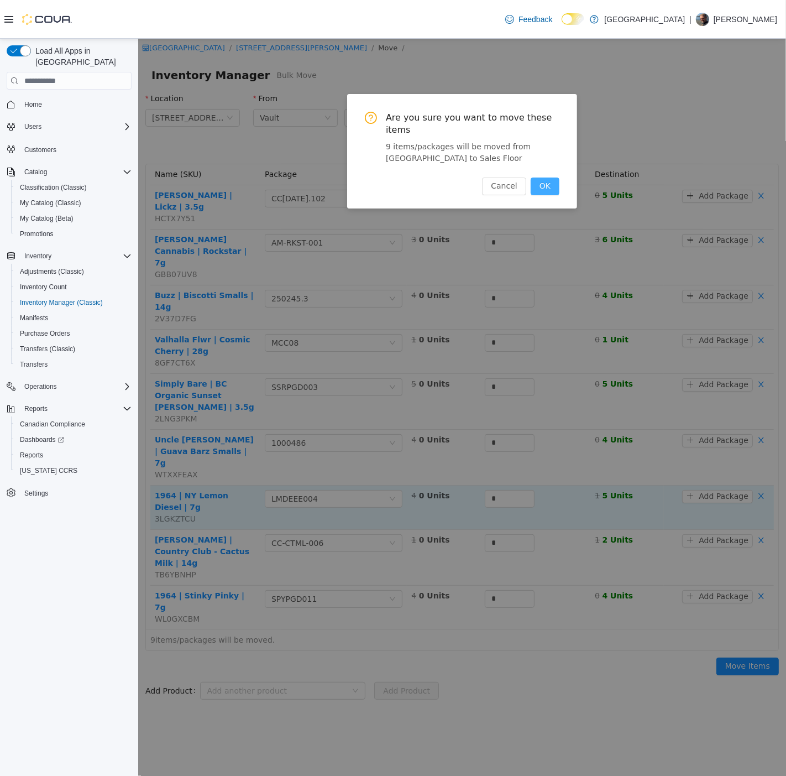
click at [551, 178] on button "OK" at bounding box center [544, 187] width 29 height 18
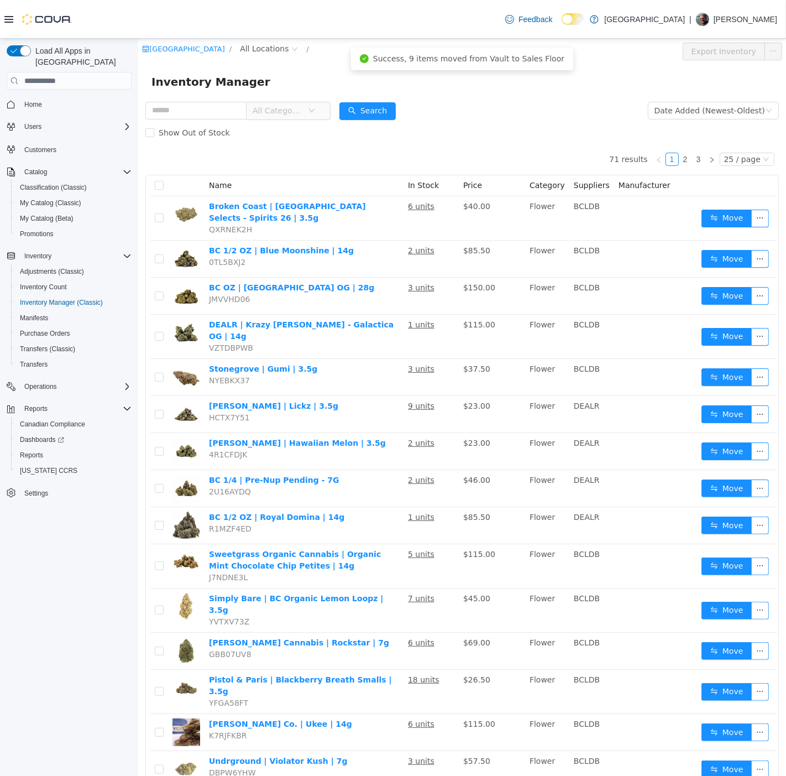
click at [277, 107] on span "All Categories" at bounding box center [277, 110] width 50 height 11
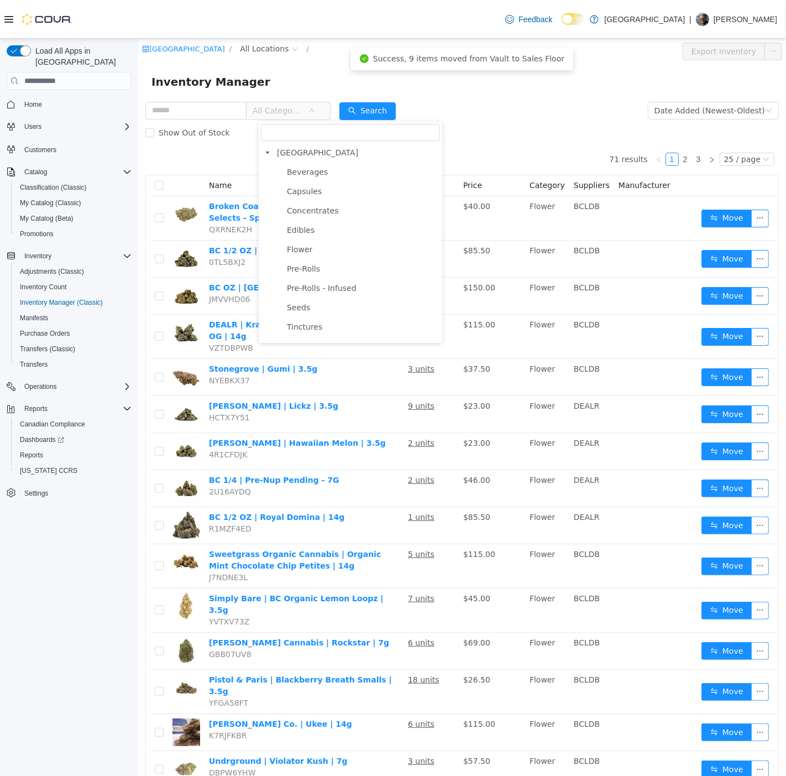
click at [301, 79] on div "Inventory Manager" at bounding box center [462, 82] width 622 height 18
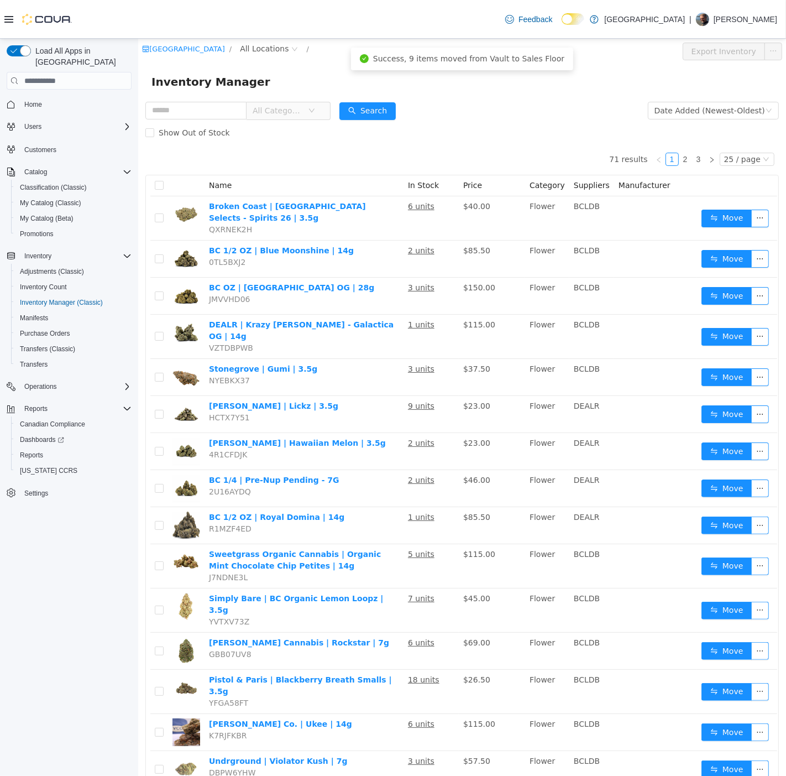
drag, startPoint x: 284, startPoint y: 48, endPoint x: 294, endPoint y: 90, distance: 43.2
click at [284, 64] on div "Warmland Cannabis Centre / All Locations / Export Inventory Inventory Manager A…" at bounding box center [462, 618] width 648 height 1158
click at [428, 50] on div "Success, 9 items moved from Vault to Sales Floor" at bounding box center [462, 59] width 222 height 23
click at [478, 112] on form "All Categories Date Added (Newest-Oldest) Search Show Out of Stock" at bounding box center [462, 122] width 634 height 44
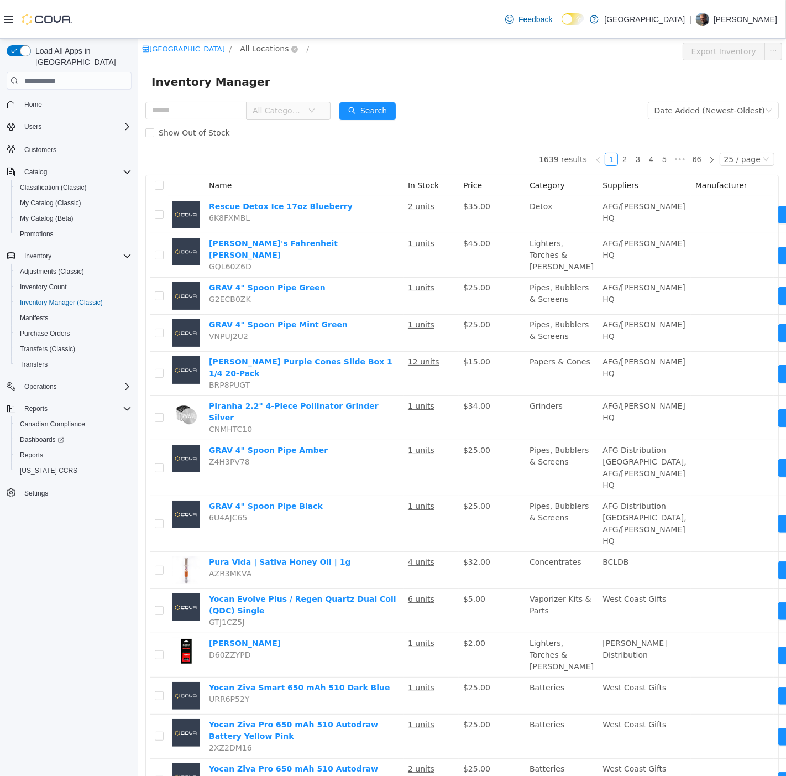
click at [280, 43] on span "All Locations" at bounding box center [263, 49] width 49 height 12
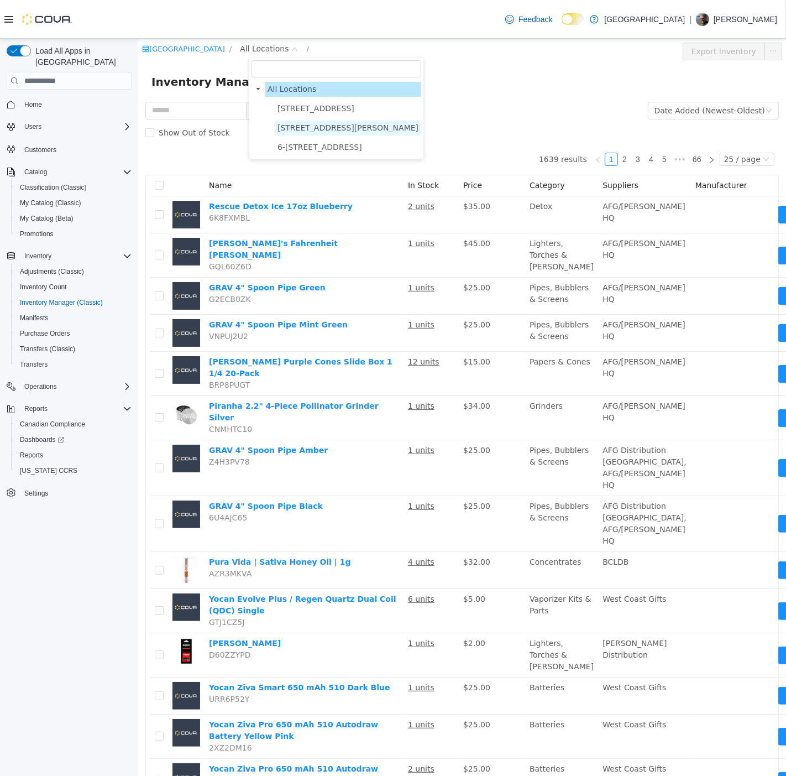
click at [301, 128] on span "[STREET_ADDRESS][PERSON_NAME]" at bounding box center [347, 127] width 141 height 9
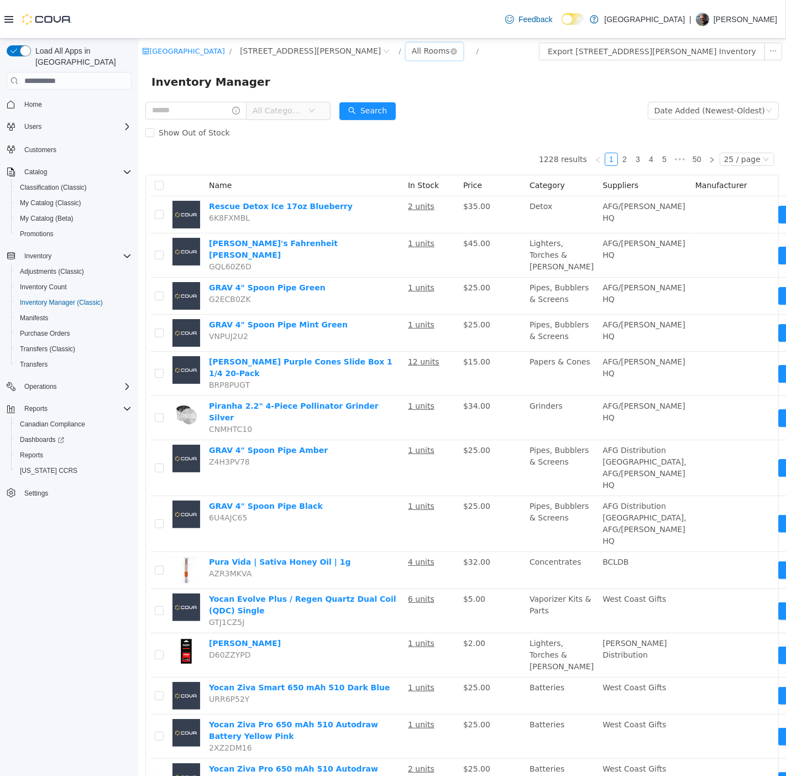
click at [411, 54] on div "All Rooms" at bounding box center [430, 51] width 38 height 17
click at [362, 105] on li "Vault" at bounding box center [378, 109] width 66 height 18
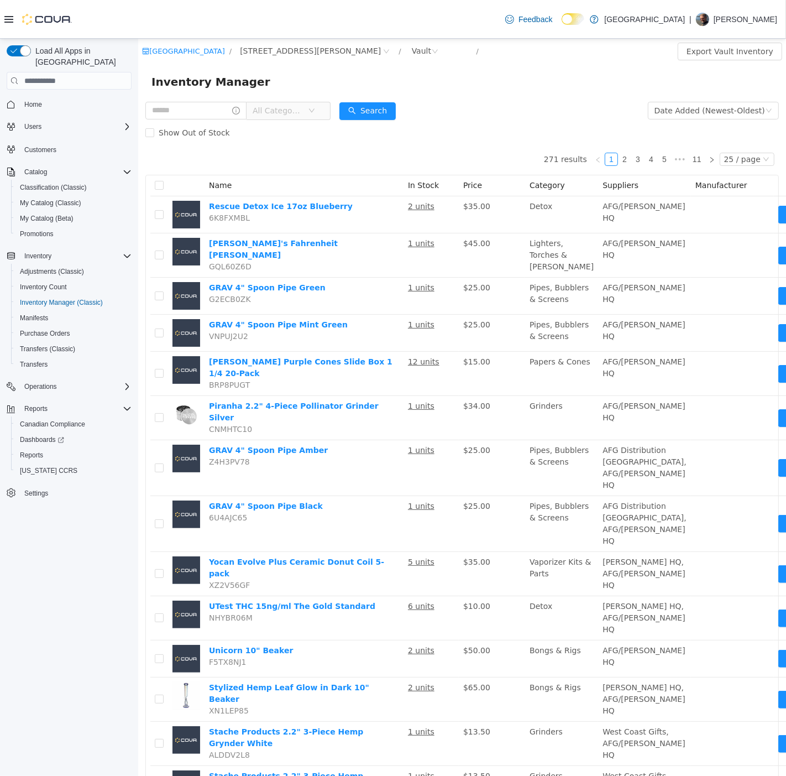
click at [303, 112] on span "All Categories" at bounding box center [277, 110] width 50 height 11
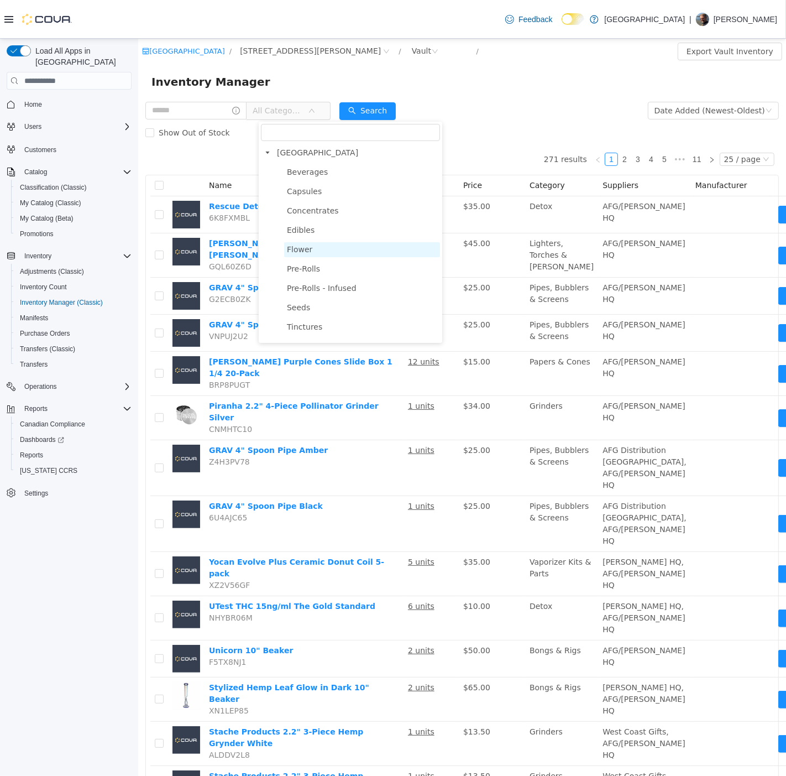
click at [312, 246] on span "Flower" at bounding box center [362, 249] width 156 height 15
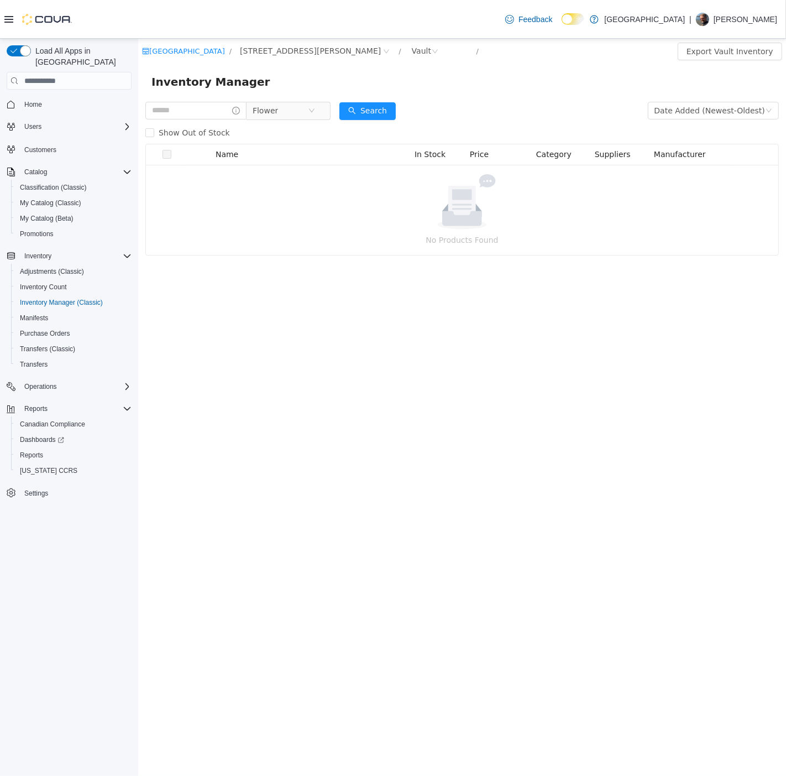
click at [301, 101] on div "Flower" at bounding box center [237, 111] width 185 height 22
drag, startPoint x: 294, startPoint y: 103, endPoint x: 299, endPoint y: 124, distance: 21.5
click at [295, 112] on span "Flower" at bounding box center [279, 110] width 55 height 17
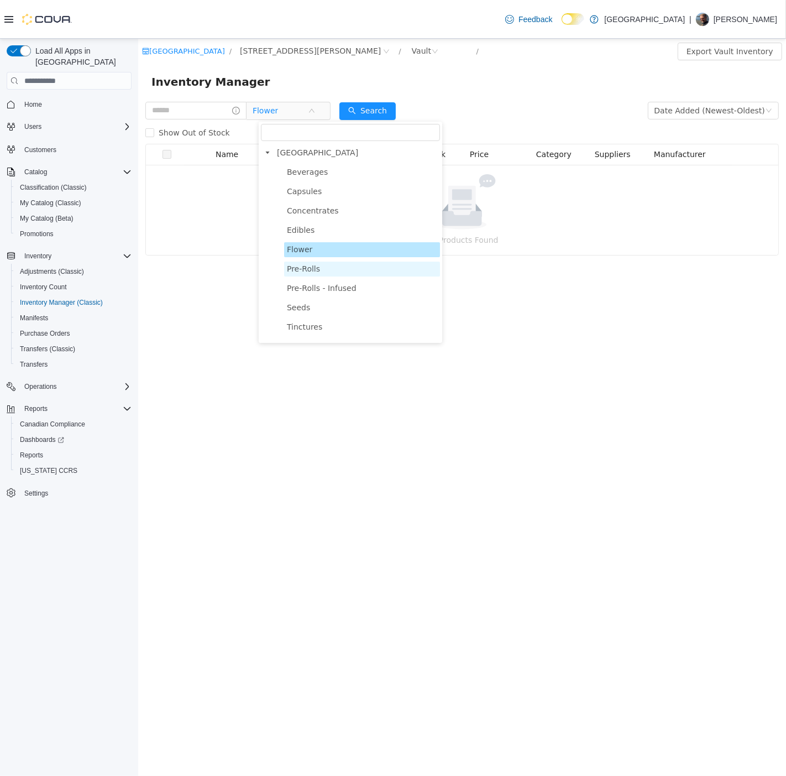
click at [310, 274] on span "Pre-Rolls" at bounding box center [362, 269] width 156 height 15
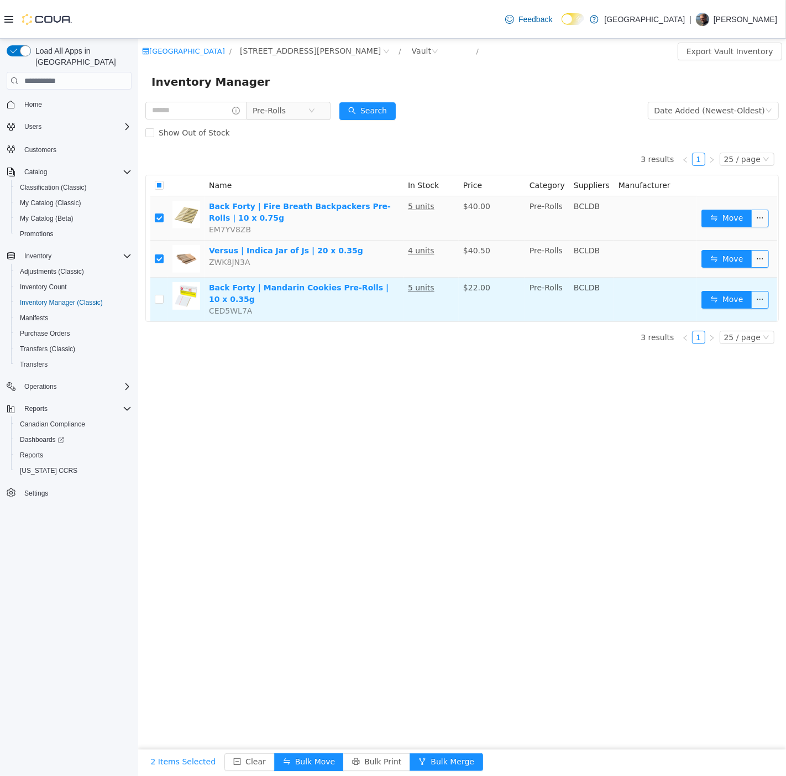
click at [158, 296] on td at bounding box center [159, 300] width 18 height 44
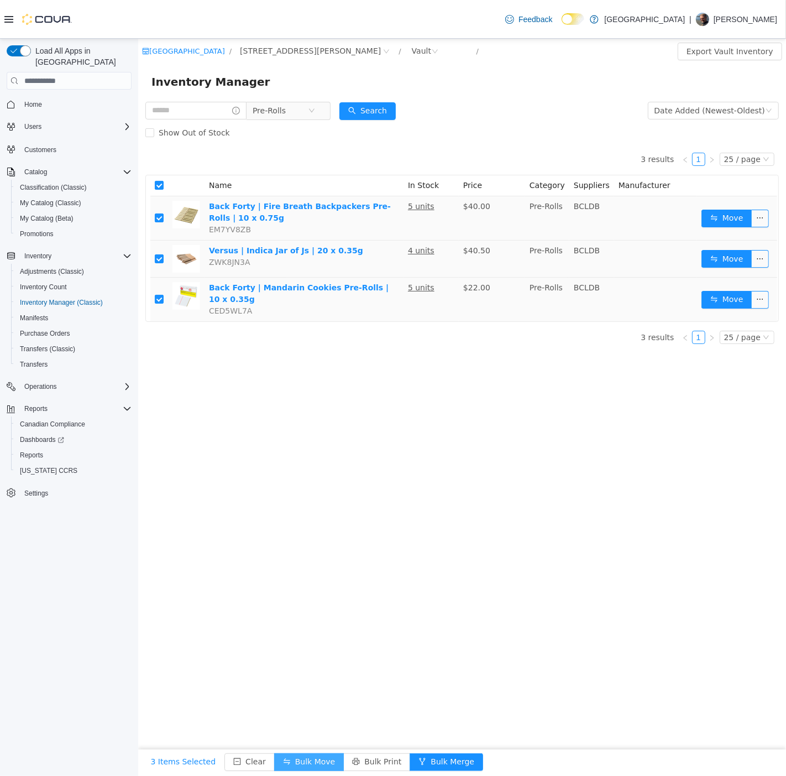
click at [281, 757] on button "Bulk Move" at bounding box center [309, 762] width 70 height 18
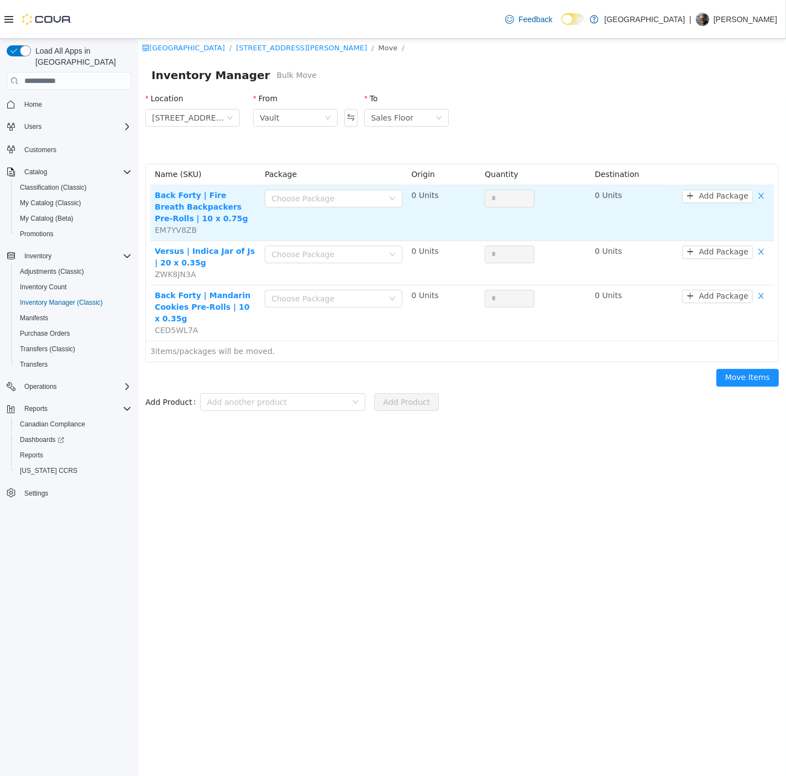
drag, startPoint x: 324, startPoint y: 196, endPoint x: 322, endPoint y: 208, distance: 11.7
click at [324, 198] on div "Choose Package" at bounding box center [327, 198] width 112 height 11
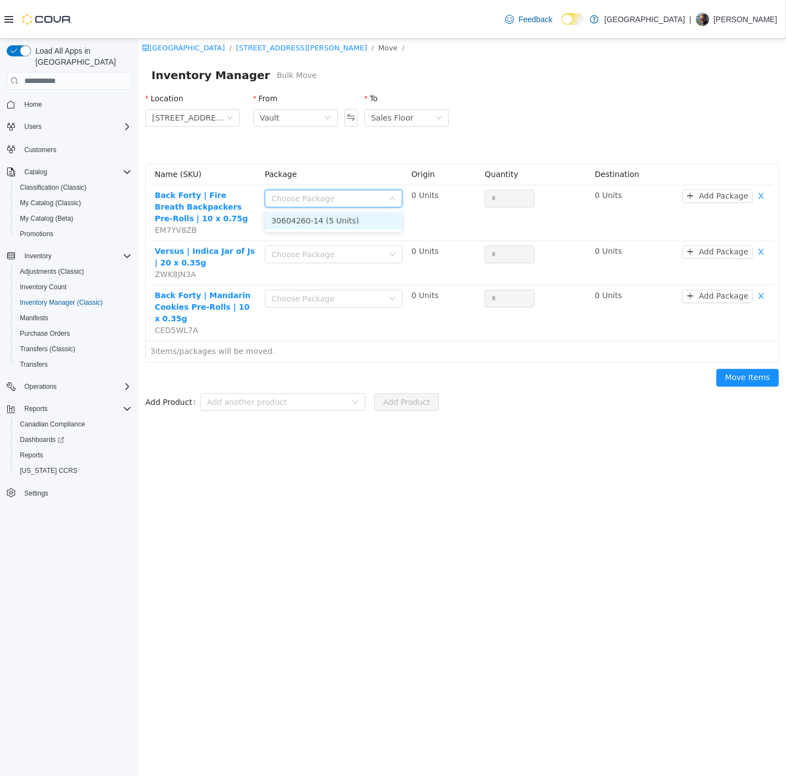
click at [322, 227] on li "30604260-14 (5 Units)" at bounding box center [333, 221] width 138 height 18
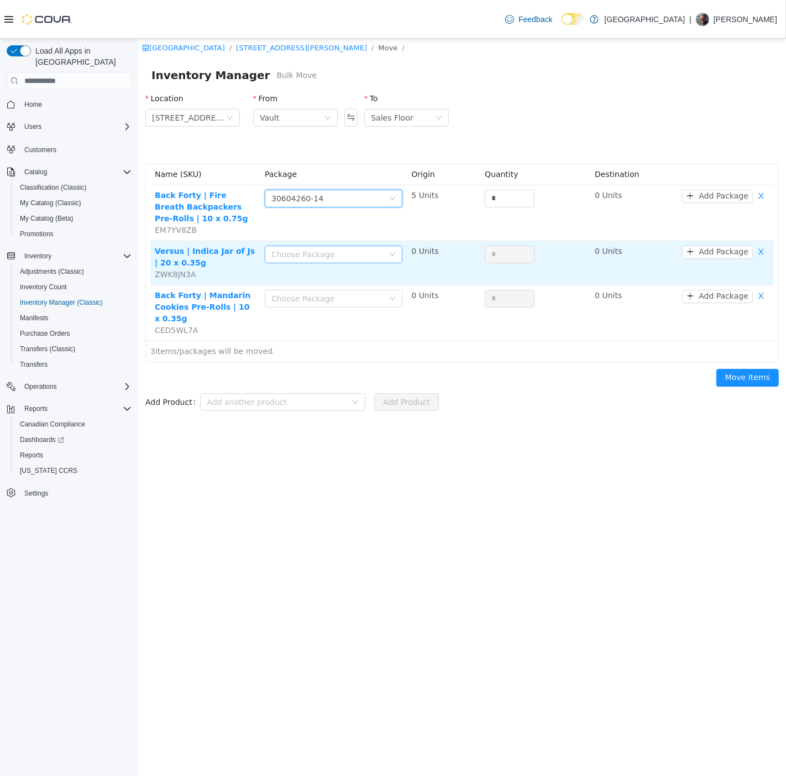
click at [306, 256] on div "Choose Package" at bounding box center [327, 254] width 112 height 11
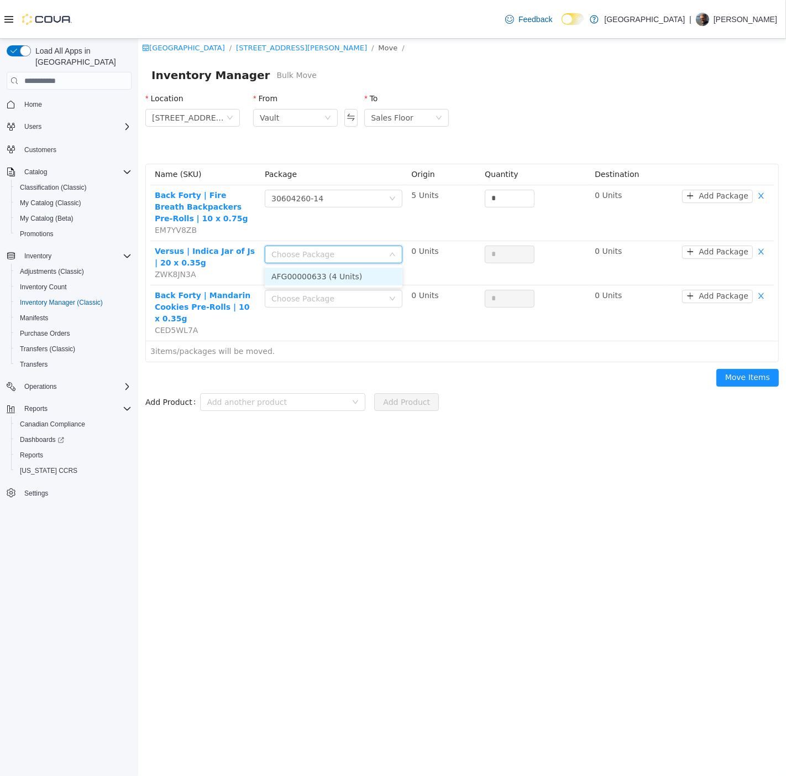
click at [306, 278] on li "AFG00000633 (4 Units)" at bounding box center [333, 277] width 138 height 18
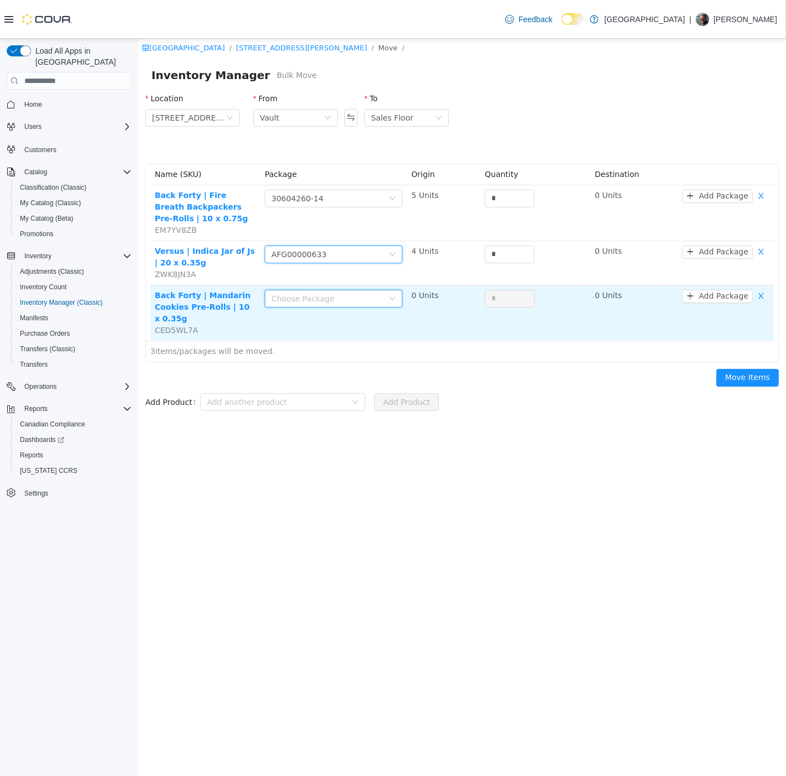
click at [299, 304] on div "Choose Package" at bounding box center [329, 298] width 117 height 17
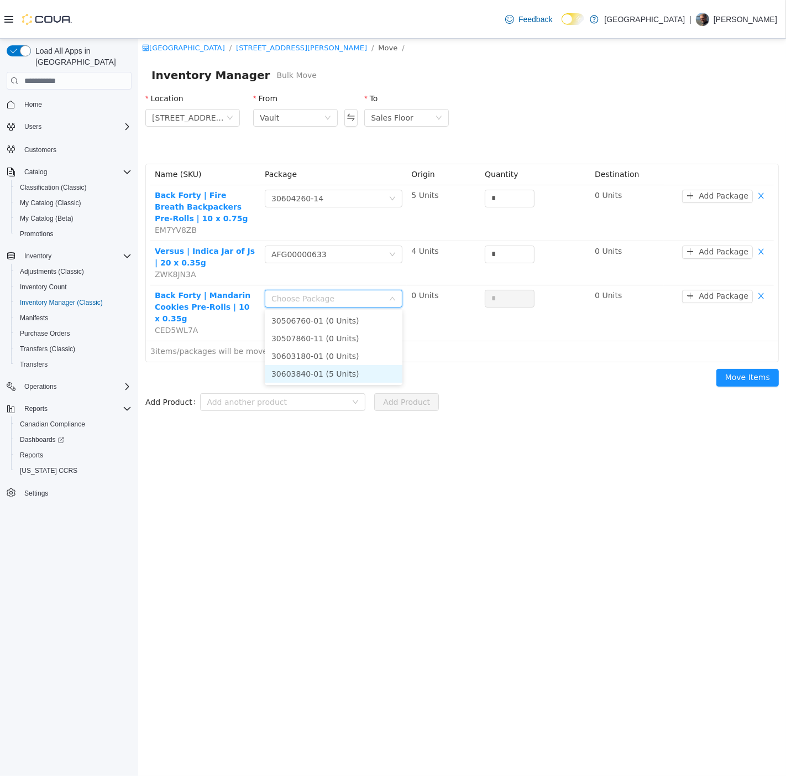
click at [307, 369] on li "30603840-01 (5 Units)" at bounding box center [333, 374] width 138 height 18
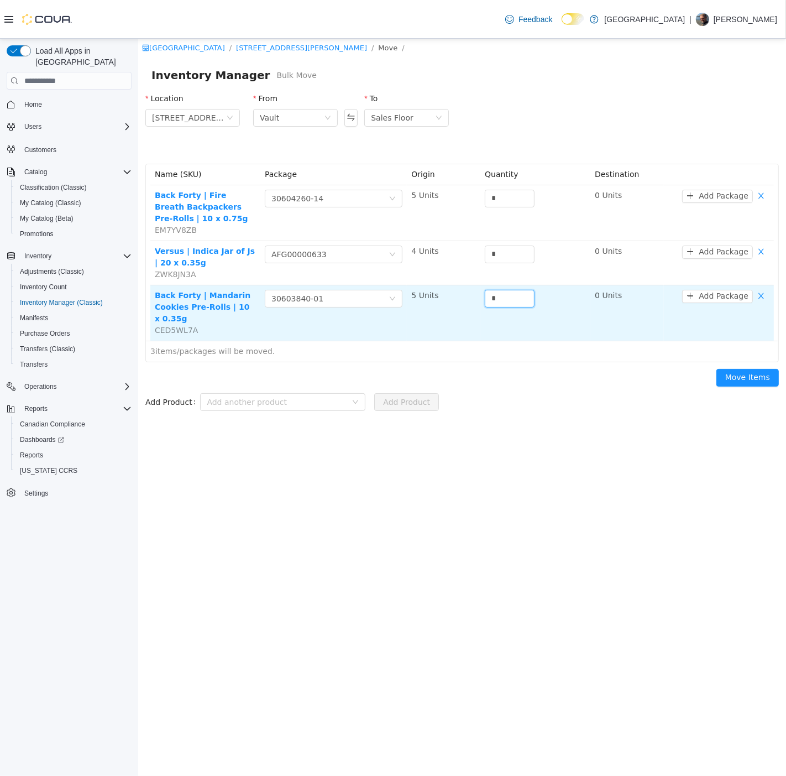
drag, startPoint x: 513, startPoint y: 290, endPoint x: 473, endPoint y: 300, distance: 40.5
click at [476, 299] on tr "Back Forty | Mandarin Cookies Pre-Rolls | 10 x 0.35g CED5WL7A Choose Package 30…" at bounding box center [462, 312] width 624 height 55
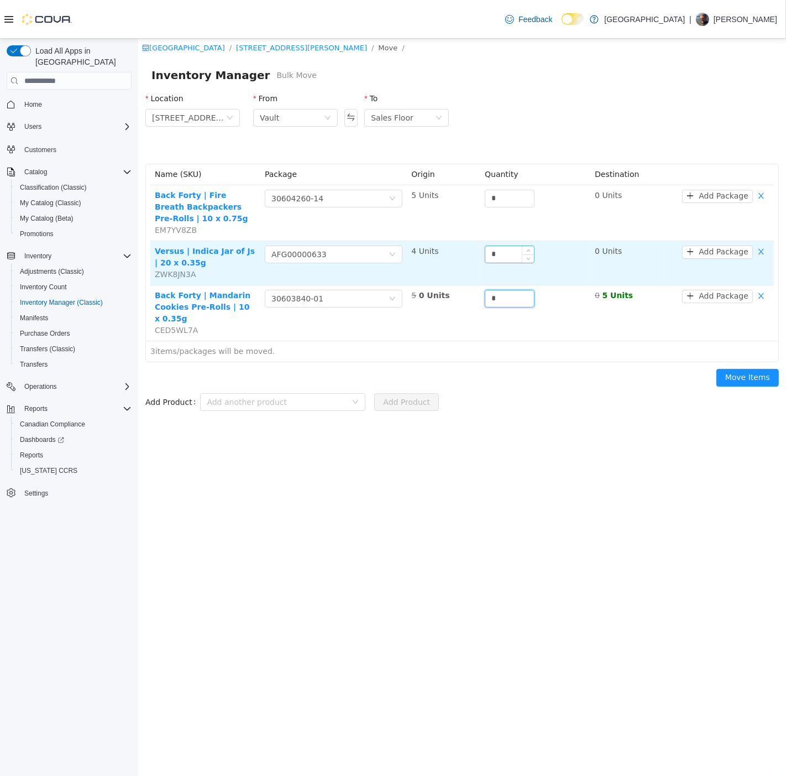
type input "*"
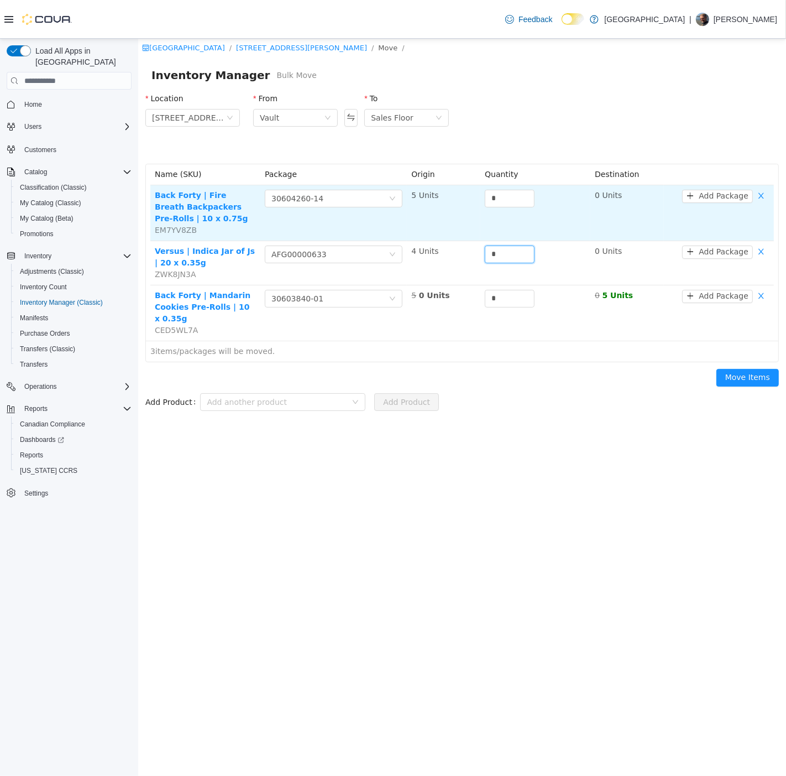
drag, startPoint x: 514, startPoint y: 252, endPoint x: 493, endPoint y: 223, distance: 35.7
click at [477, 247] on tr "Versus | Indica Jar of Js | 20 x 0.35g ZWK8JN3A Choose Package AFG00000633 4 Un…" at bounding box center [462, 263] width 624 height 44
type input "*"
drag, startPoint x: 517, startPoint y: 196, endPoint x: 496, endPoint y: 196, distance: 21.0
click at [496, 196] on input "*" at bounding box center [509, 198] width 49 height 17
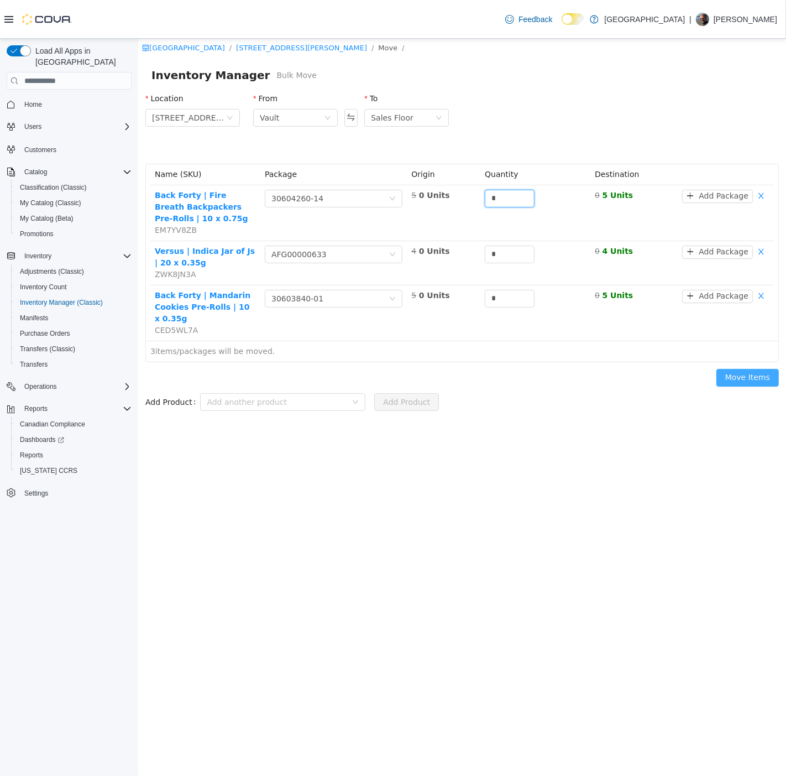
type input "*"
click at [738, 376] on button "Move Items" at bounding box center [747, 378] width 62 height 18
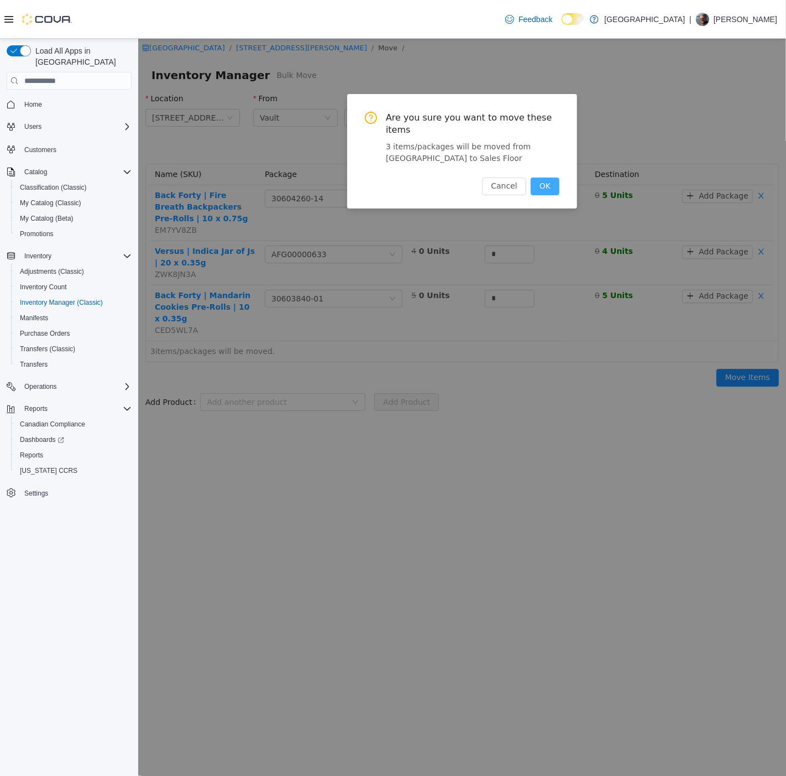
click at [542, 178] on button "OK" at bounding box center [544, 187] width 29 height 18
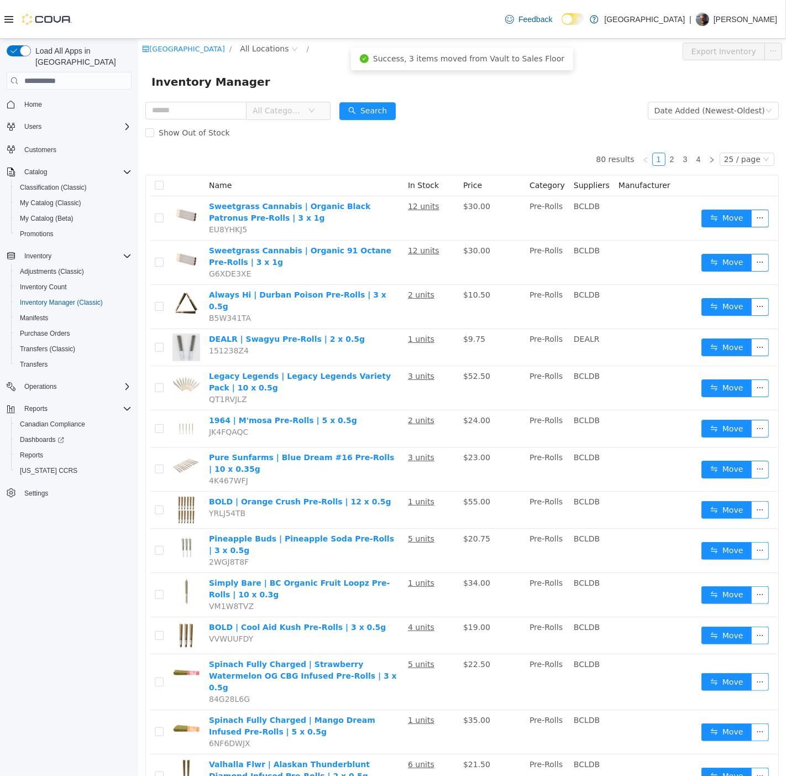
click at [272, 104] on span "All Categories" at bounding box center [279, 110] width 55 height 17
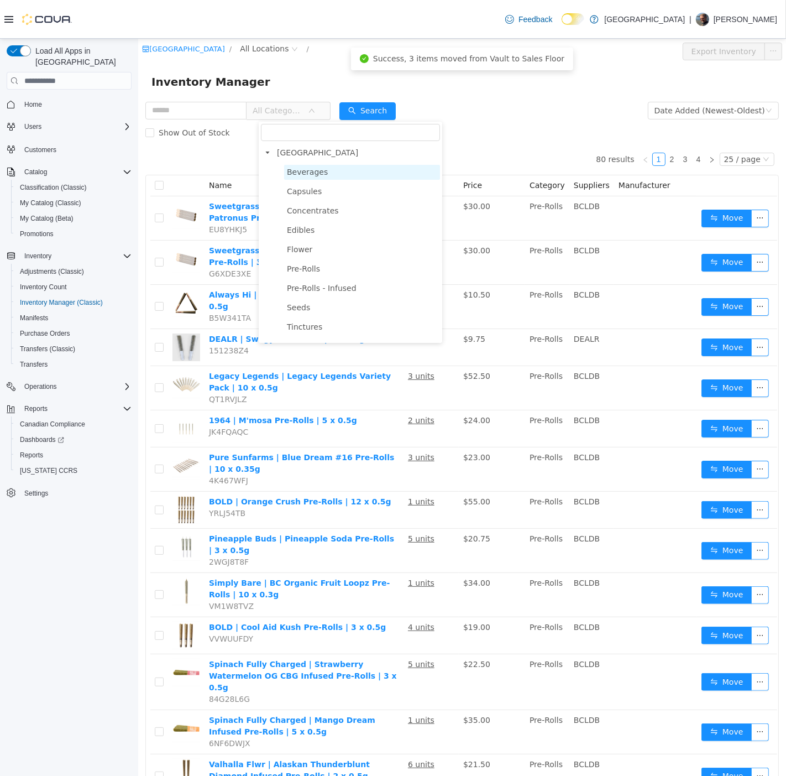
click at [297, 173] on span "Beverages" at bounding box center [306, 172] width 41 height 9
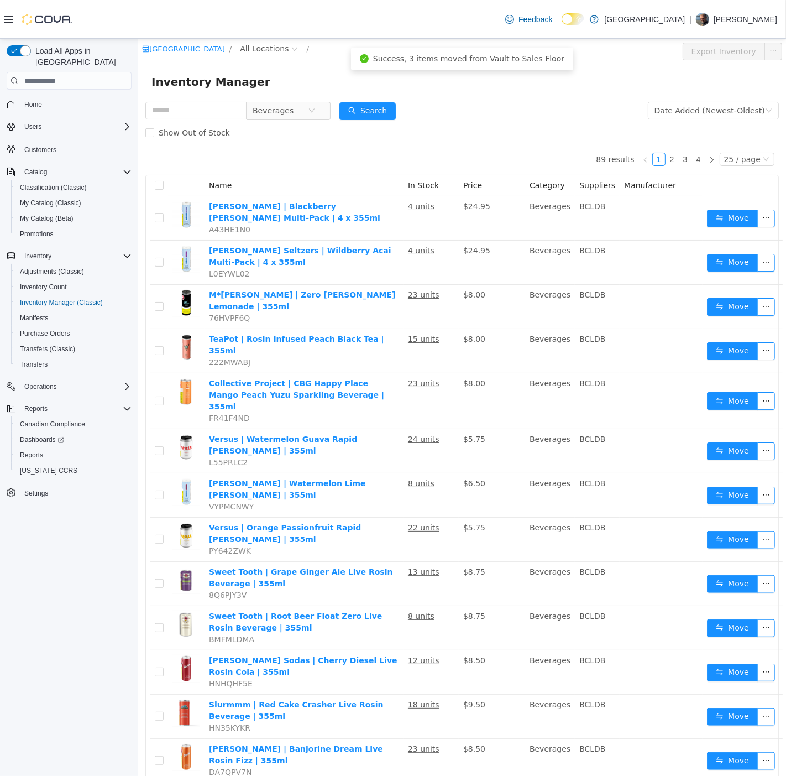
drag, startPoint x: 278, startPoint y: 34, endPoint x: 136, endPoint y: 1, distance: 145.4
click at [278, 34] on div "Feedback Dark Mode Warmland Cannabis Centre | [PERSON_NAME]" at bounding box center [393, 19] width 786 height 39
click at [273, 40] on div "[GEOGRAPHIC_DATA] / All Locations / Export Inventory" at bounding box center [462, 51] width 648 height 25
click at [259, 52] on span "All Locations" at bounding box center [263, 49] width 49 height 12
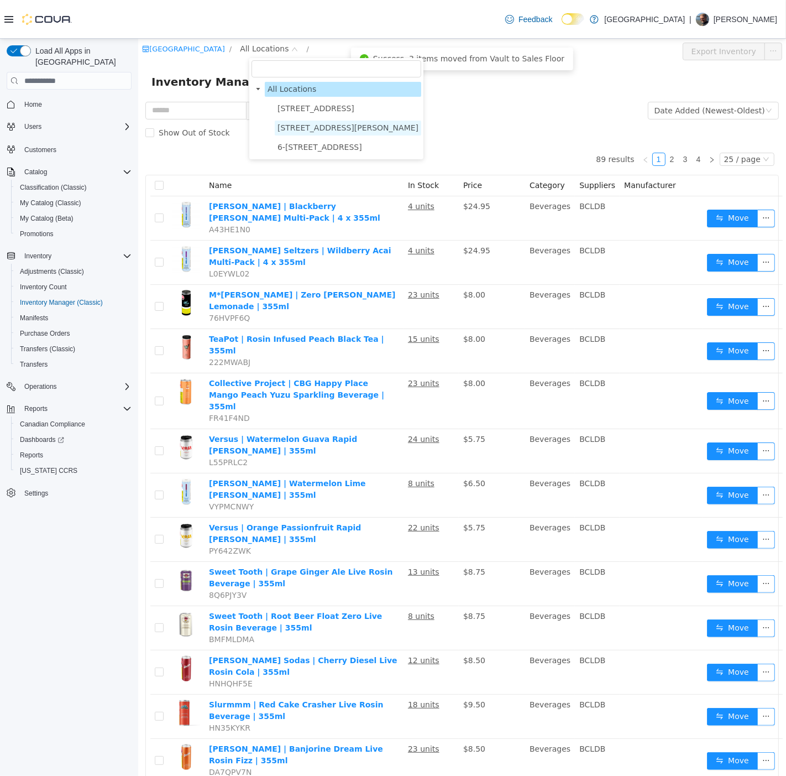
click at [311, 127] on span "[STREET_ADDRESS][PERSON_NAME]" at bounding box center [347, 127] width 141 height 9
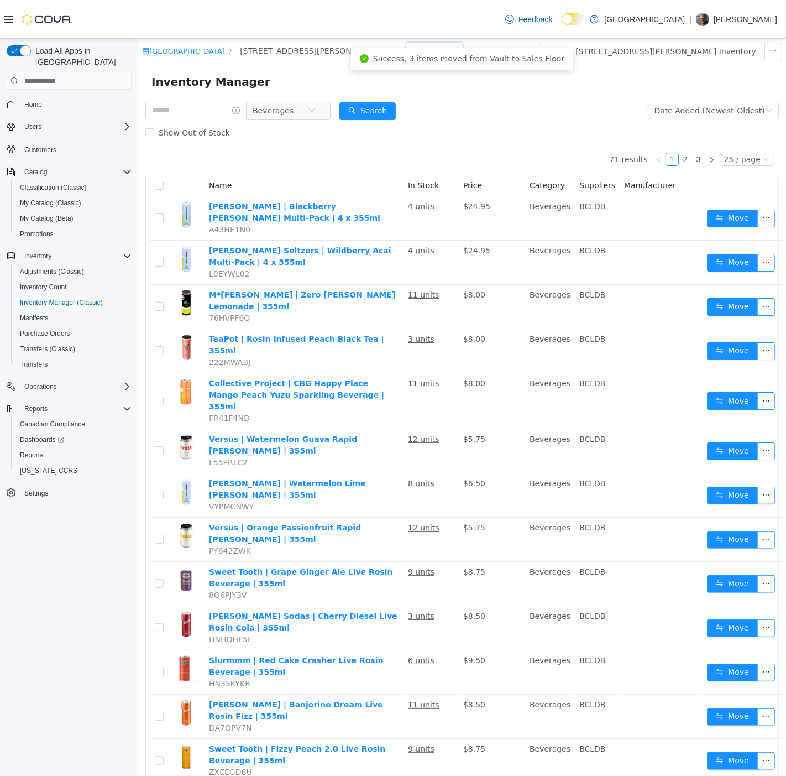
click at [411, 53] on div "All Rooms" at bounding box center [430, 51] width 38 height 17
click at [373, 109] on li "Vault" at bounding box center [378, 109] width 66 height 18
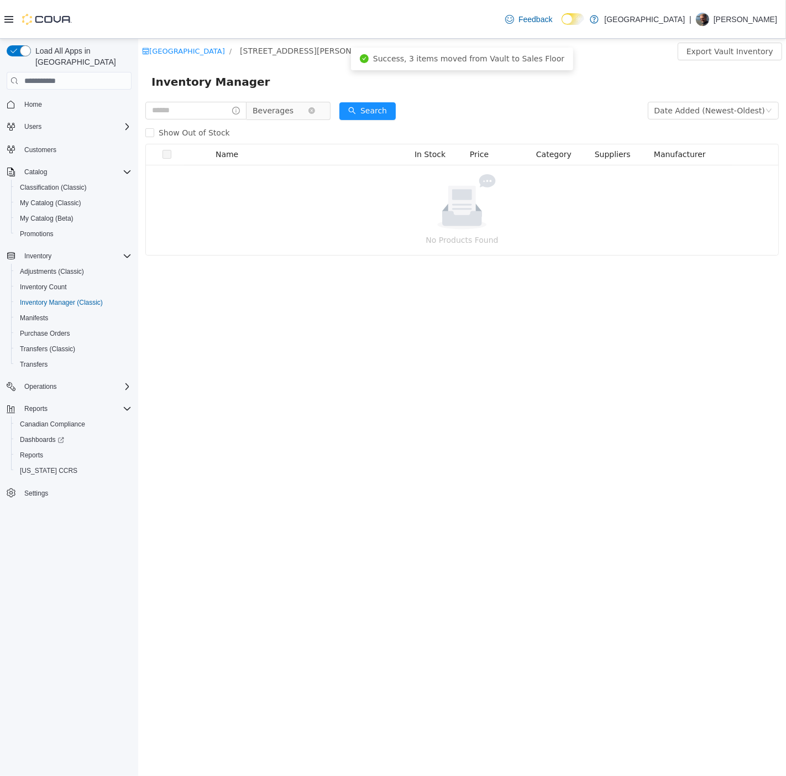
drag, startPoint x: 287, startPoint y: 108, endPoint x: 296, endPoint y: 115, distance: 11.1
click at [290, 108] on span "Beverages" at bounding box center [272, 110] width 41 height 17
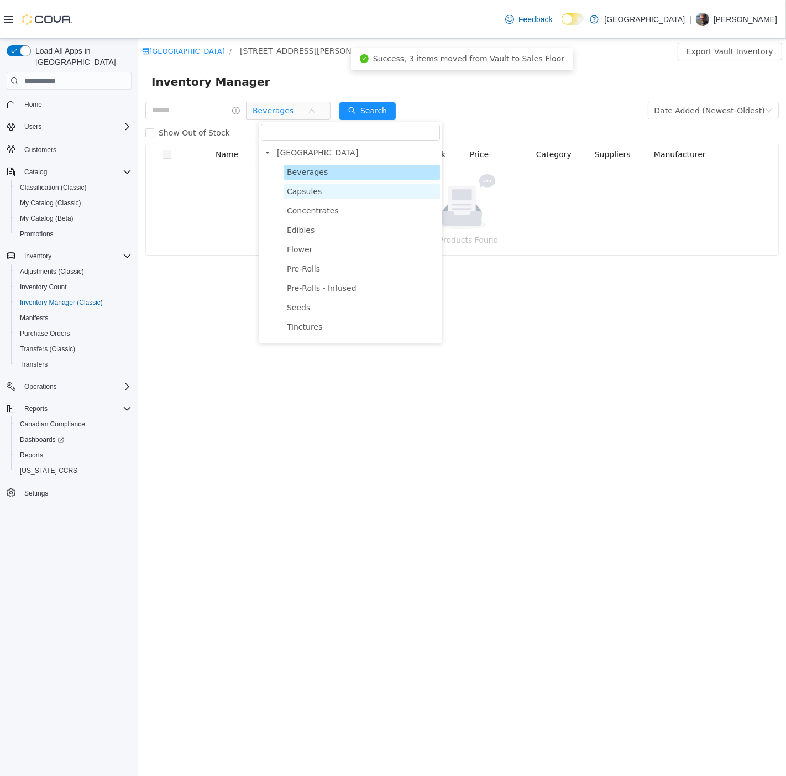
click at [305, 187] on span "Capsules" at bounding box center [303, 191] width 35 height 9
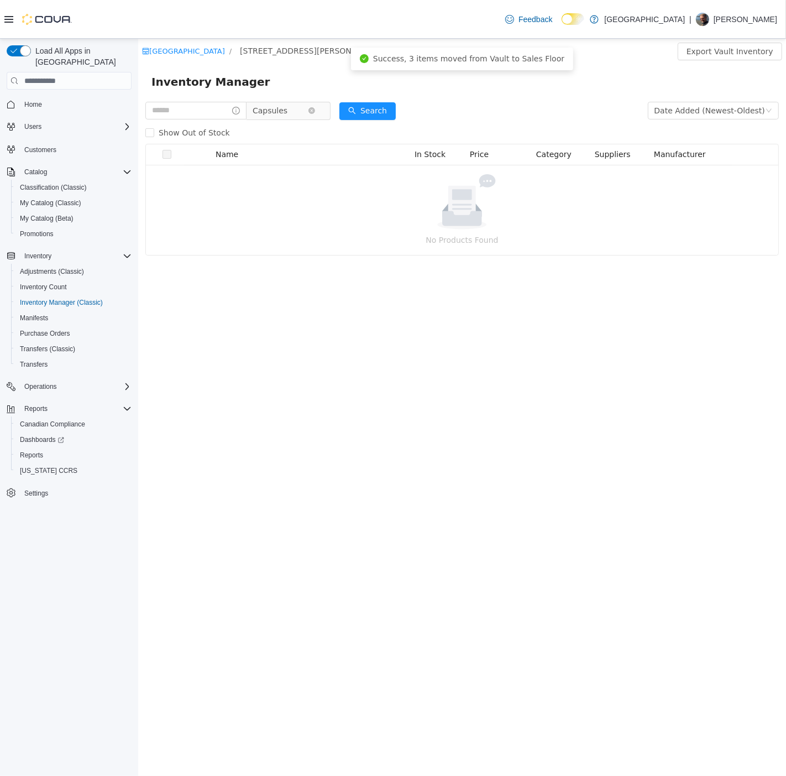
click at [295, 108] on span "Capsules" at bounding box center [279, 110] width 55 height 17
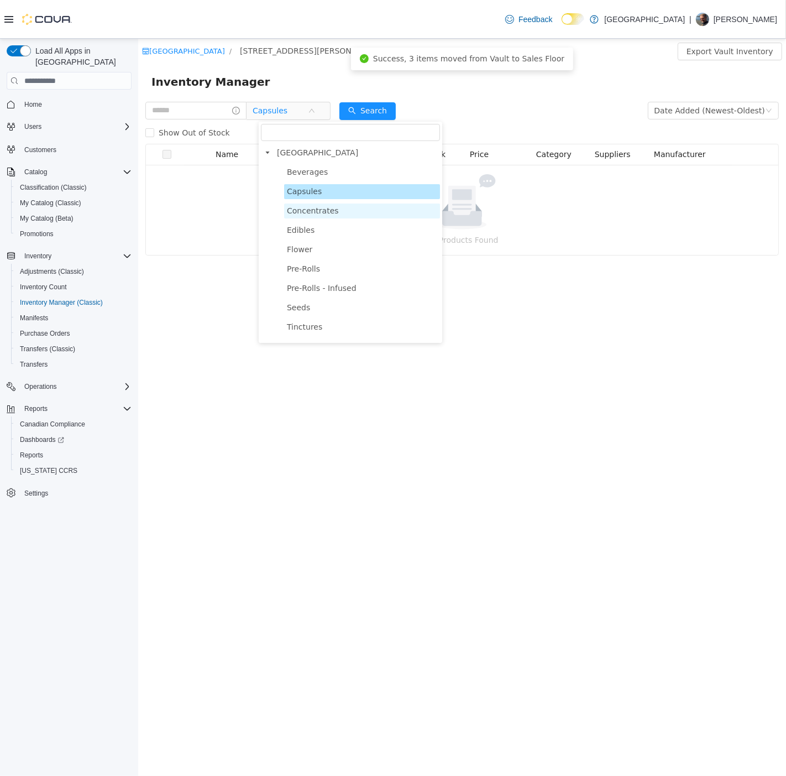
click at [309, 203] on ul "Beverages Capsules Concentrates Edibles Flower Pre-Rolls Pre-Rolls - Infused Se…" at bounding box center [349, 521] width 179 height 712
click at [309, 206] on span "Concentrates" at bounding box center [312, 210] width 52 height 9
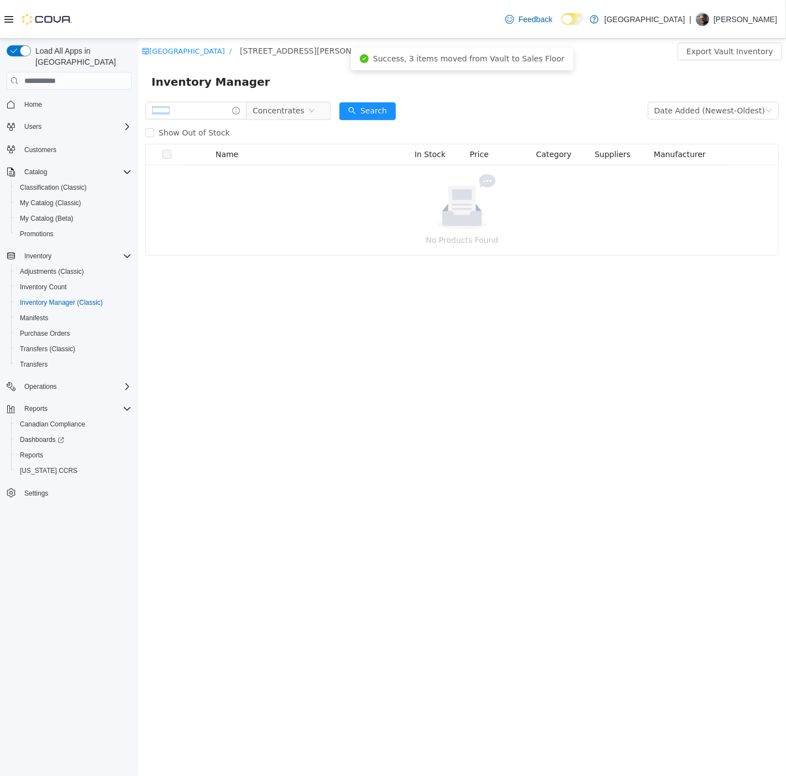
drag, startPoint x: 286, startPoint y: 120, endPoint x: 296, endPoint y: 124, distance: 11.2
click at [289, 118] on div "Concentrates" at bounding box center [237, 111] width 185 height 22
click at [298, 110] on span "Concentrates" at bounding box center [278, 110] width 52 height 17
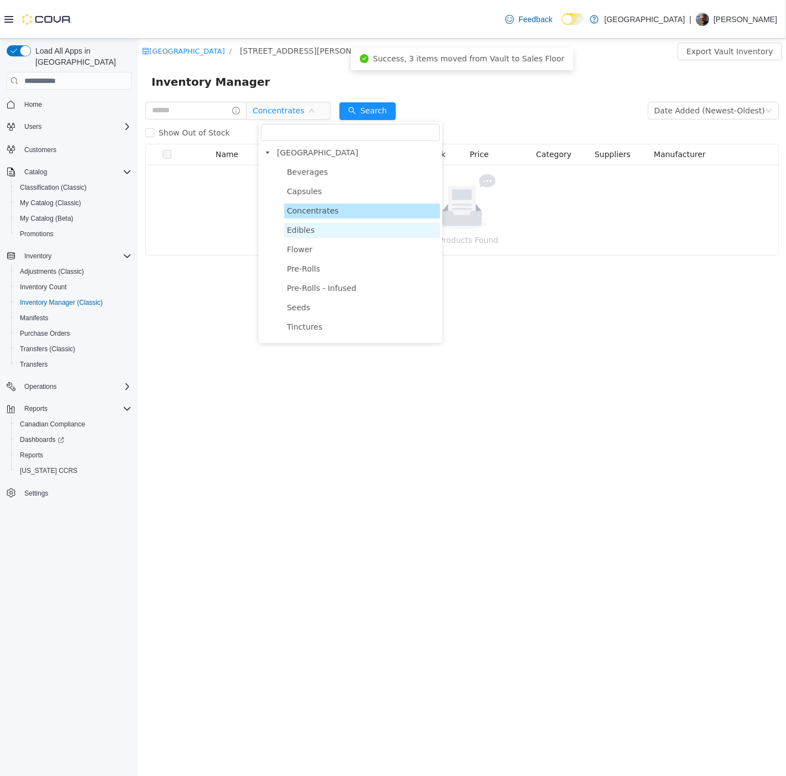
click at [311, 229] on span "Edibles" at bounding box center [362, 230] width 156 height 15
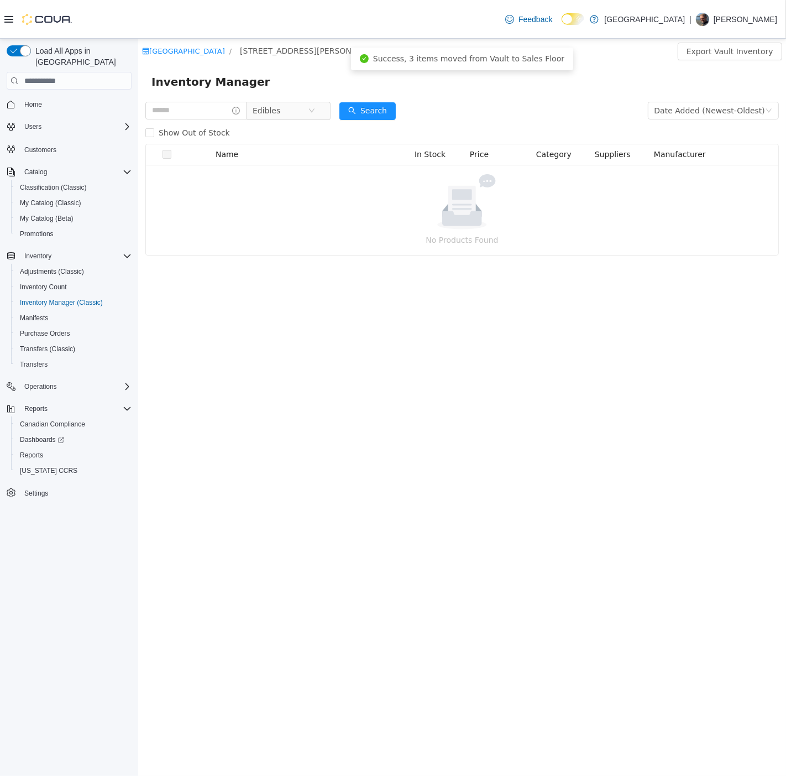
drag, startPoint x: 293, startPoint y: 119, endPoint x: 293, endPoint y: 129, distance: 10.5
click at [293, 118] on span "Edibles" at bounding box center [279, 110] width 55 height 17
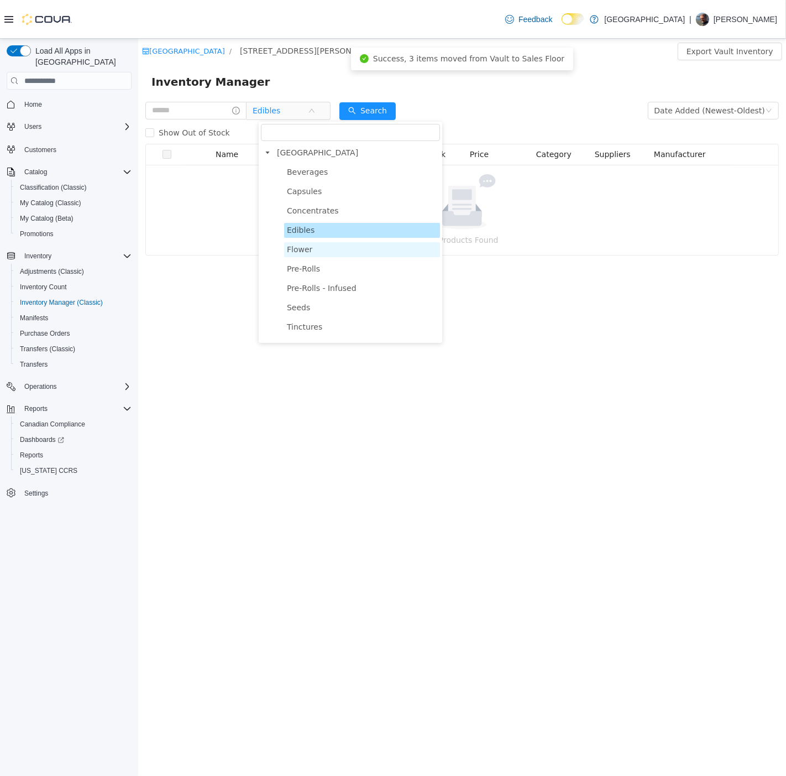
click at [296, 253] on span "Flower" at bounding box center [298, 249] width 25 height 9
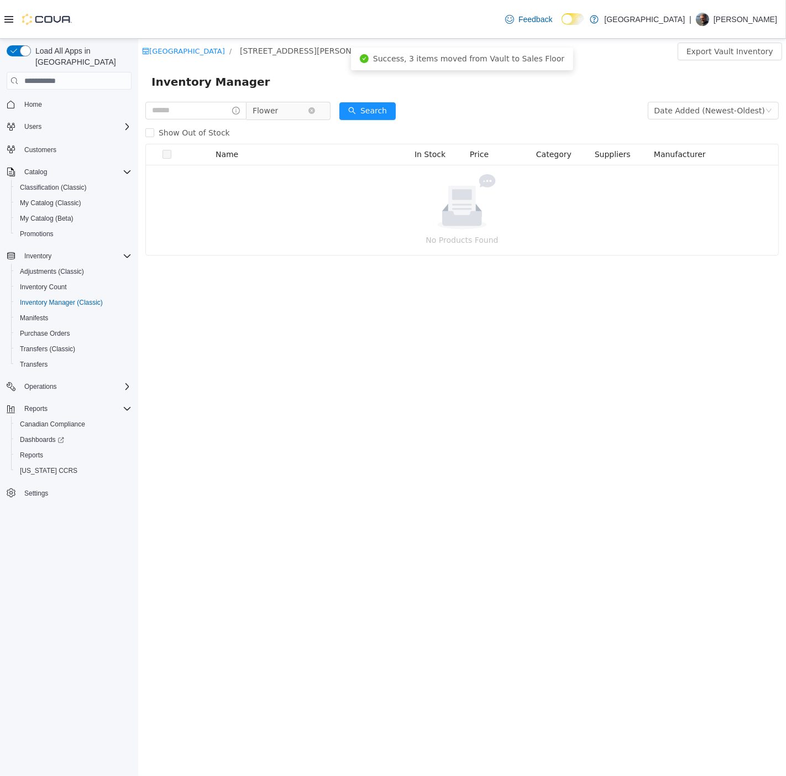
click at [288, 105] on span "Flower" at bounding box center [279, 110] width 55 height 17
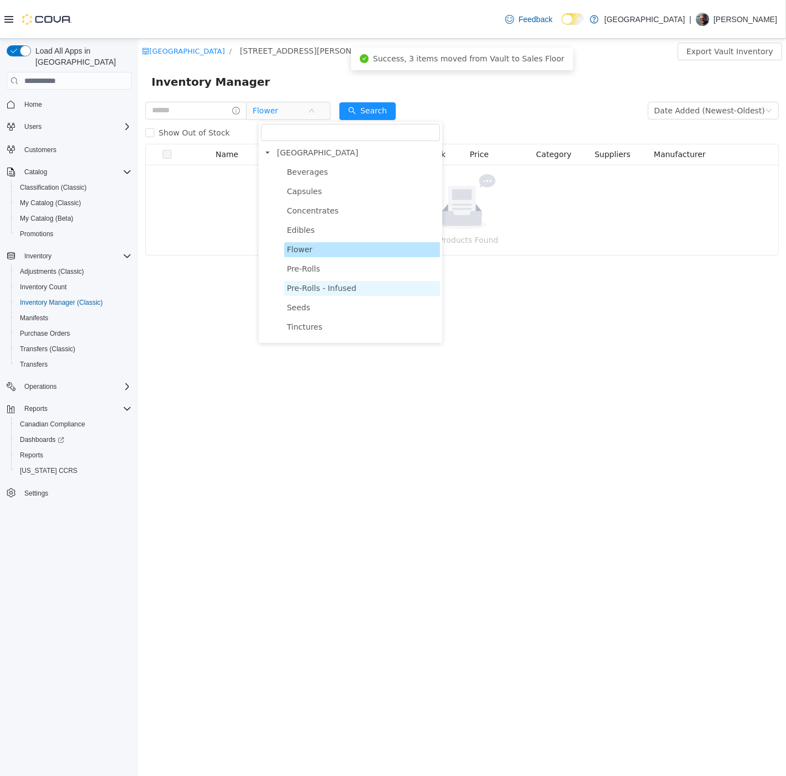
click at [323, 287] on span "Pre-Rolls - Infused" at bounding box center [321, 288] width 70 height 9
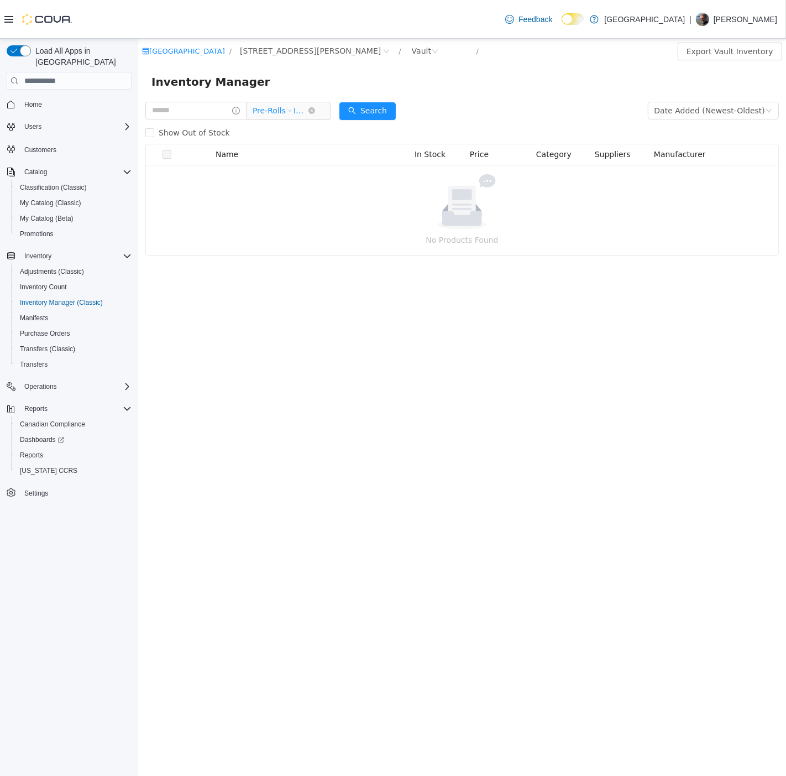
click at [295, 104] on span "Pre-Rolls - Infused" at bounding box center [279, 110] width 55 height 17
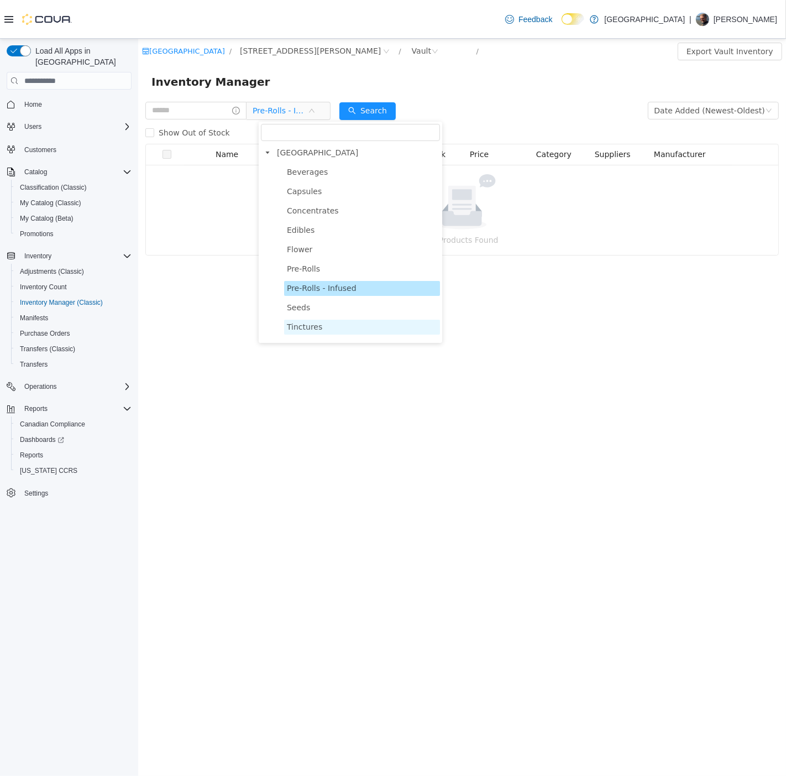
click at [305, 333] on span "Tinctures" at bounding box center [362, 327] width 156 height 15
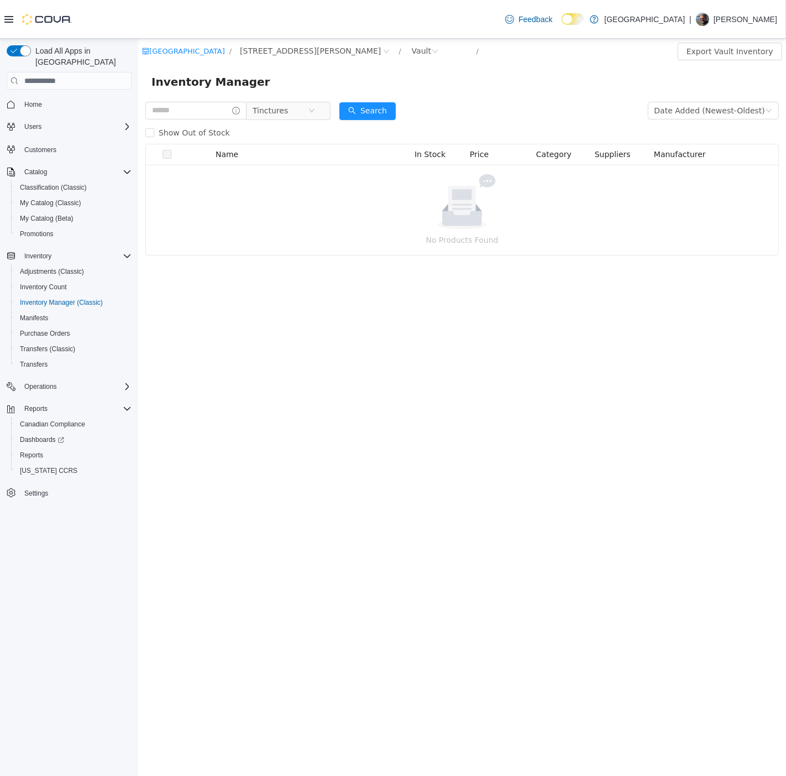
click at [257, 186] on div at bounding box center [462, 201] width 606 height 55
click at [315, 111] on icon "icon: close-circle" at bounding box center [311, 110] width 7 height 7
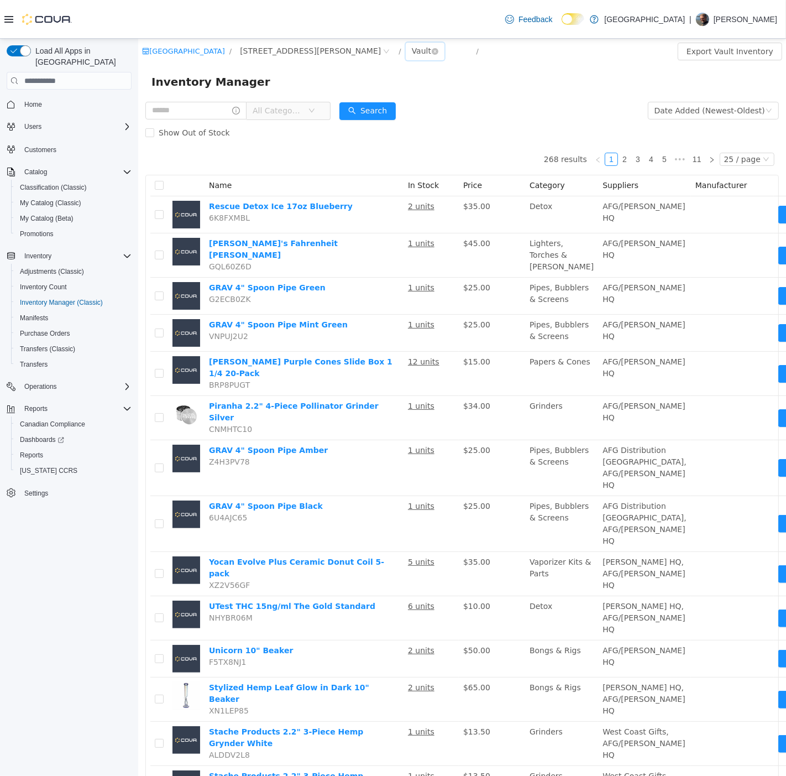
click at [411, 53] on div "Vault" at bounding box center [420, 51] width 19 height 17
click at [359, 96] on li "Sales Floor" at bounding box center [378, 91] width 66 height 18
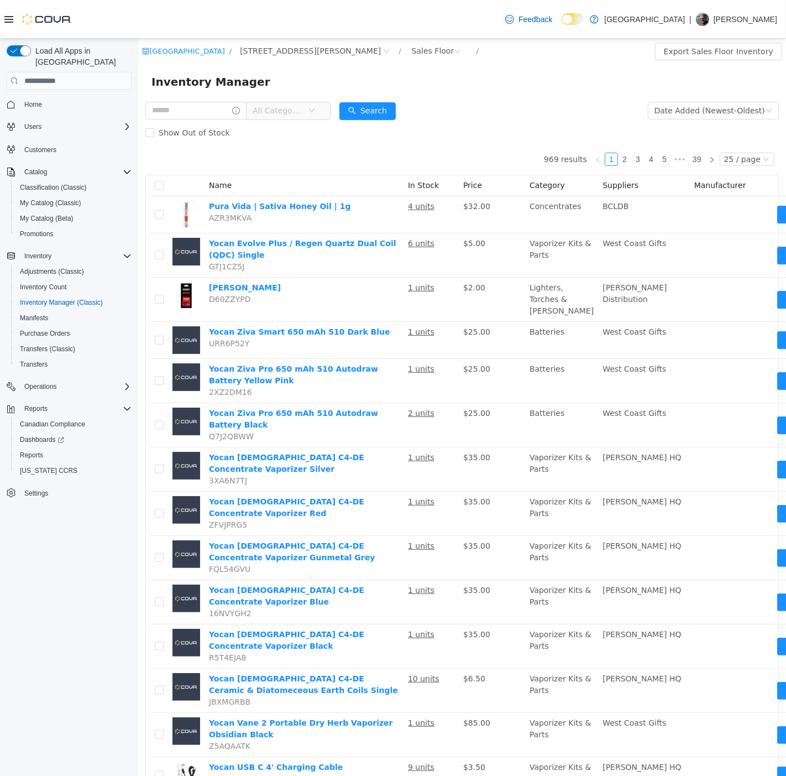
click at [283, 106] on span "All Categories" at bounding box center [277, 110] width 50 height 11
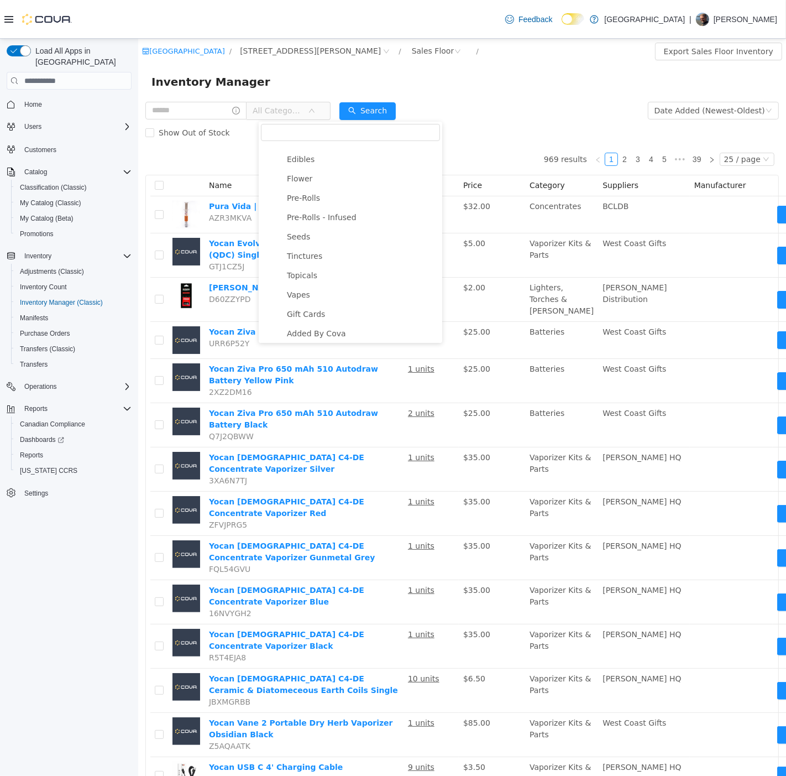
scroll to position [61, 0]
click at [298, 338] on span "Added By Cova" at bounding box center [315, 342] width 59 height 9
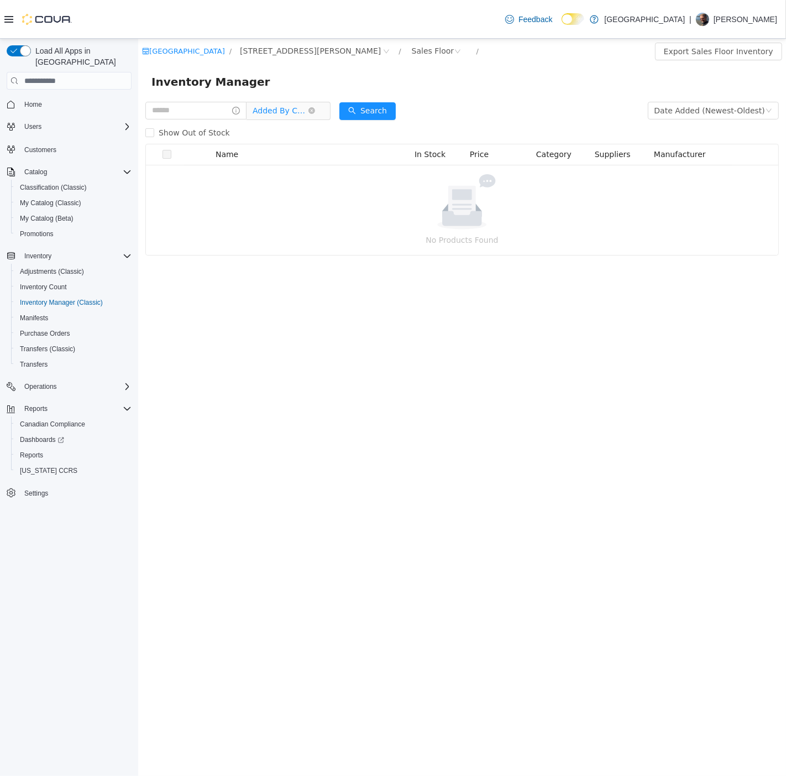
click at [301, 103] on span "Added By Cova" at bounding box center [279, 110] width 55 height 17
click at [315, 112] on icon "icon: close-circle" at bounding box center [311, 110] width 7 height 7
